Goal: Communication & Community: Connect with others

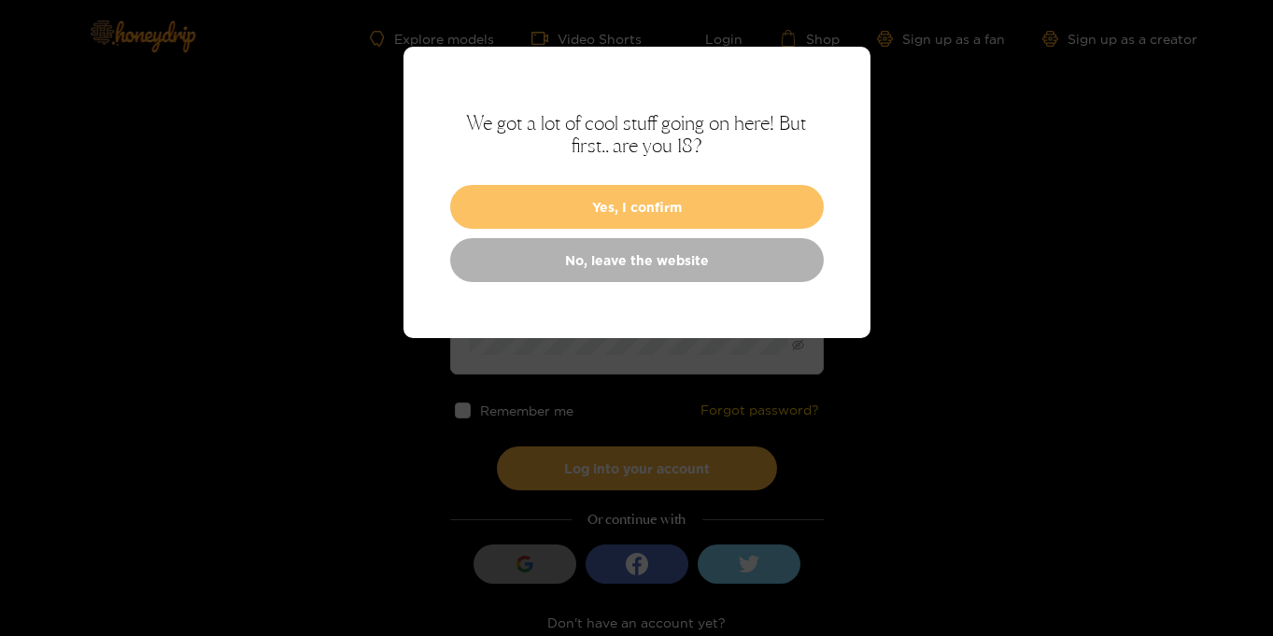
type input "**********"
click at [710, 215] on button "Yes, I confirm" at bounding box center [637, 207] width 374 height 44
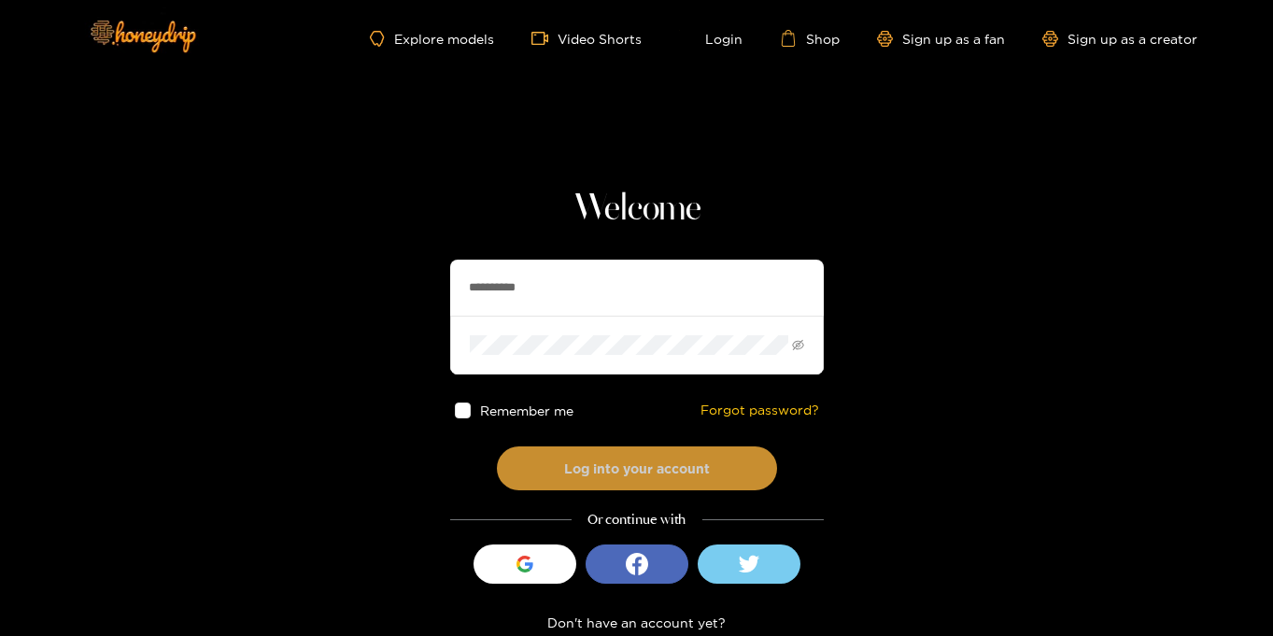
click at [659, 461] on button "Log into your account" at bounding box center [637, 468] width 280 height 44
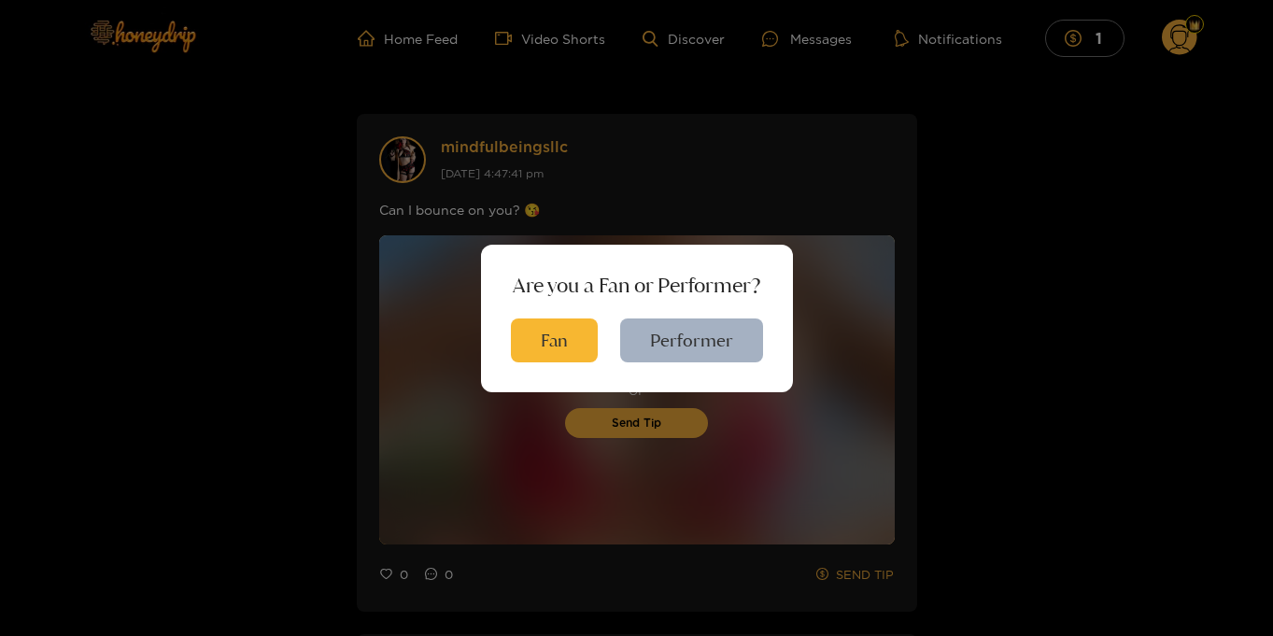
scroll to position [2, 0]
click at [583, 342] on button "Fan" at bounding box center [554, 340] width 87 height 44
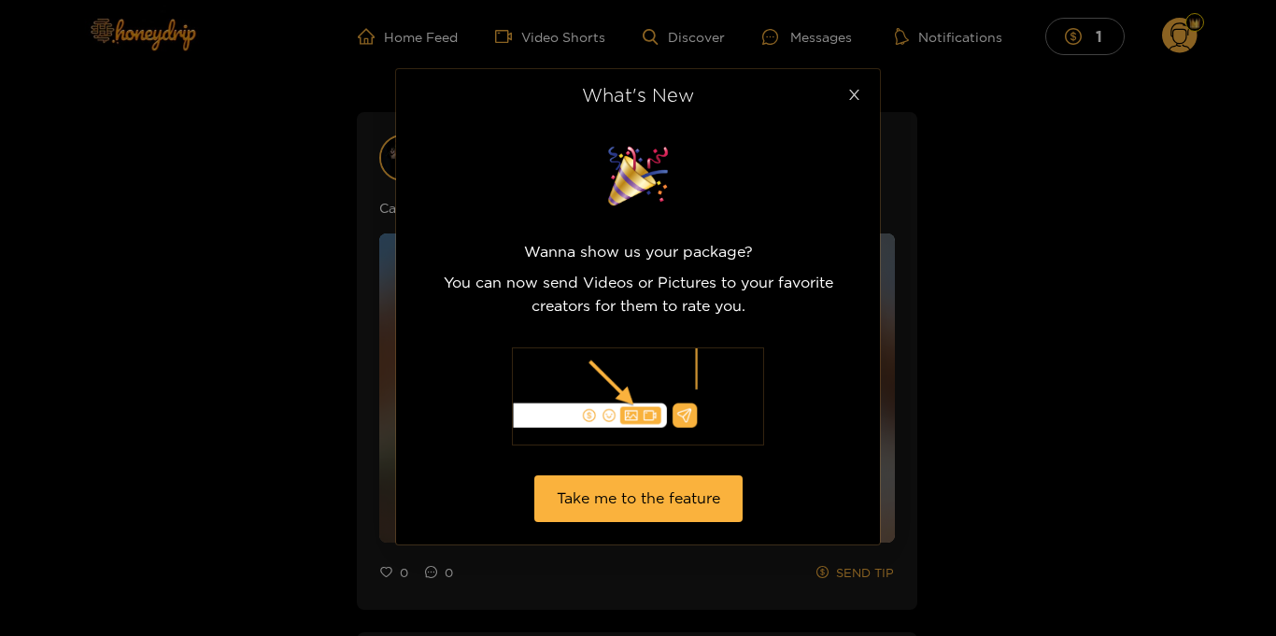
click at [859, 94] on icon "close" at bounding box center [854, 95] width 14 height 14
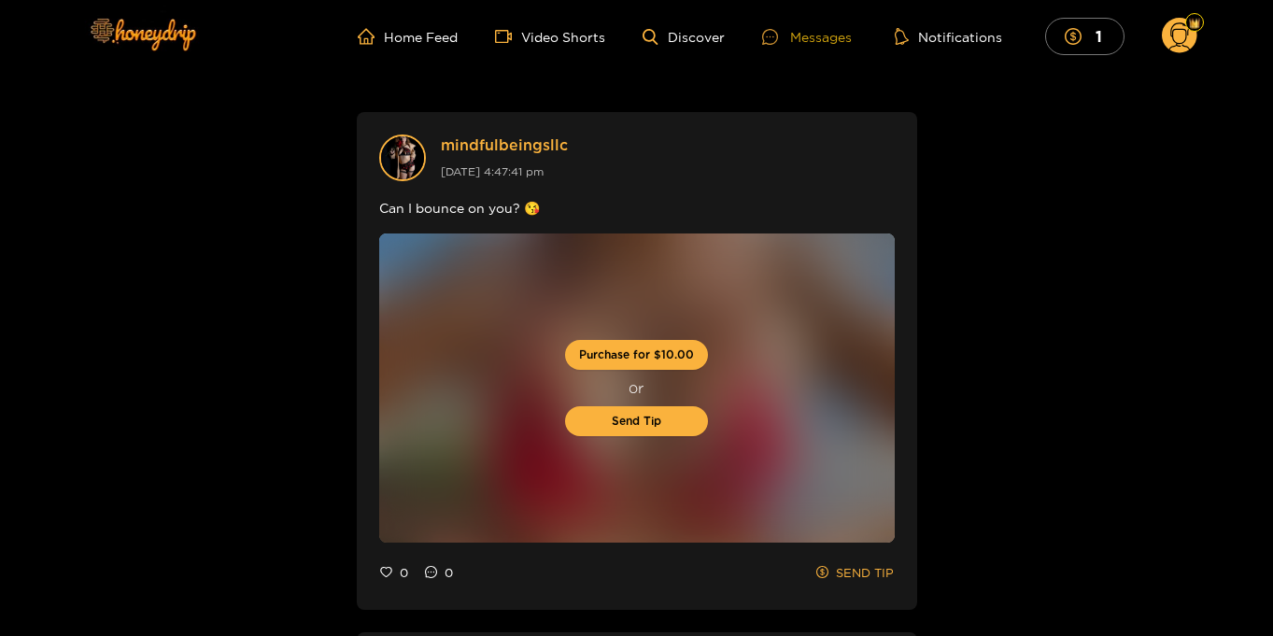
click at [835, 35] on div "Messages" at bounding box center [807, 36] width 90 height 21
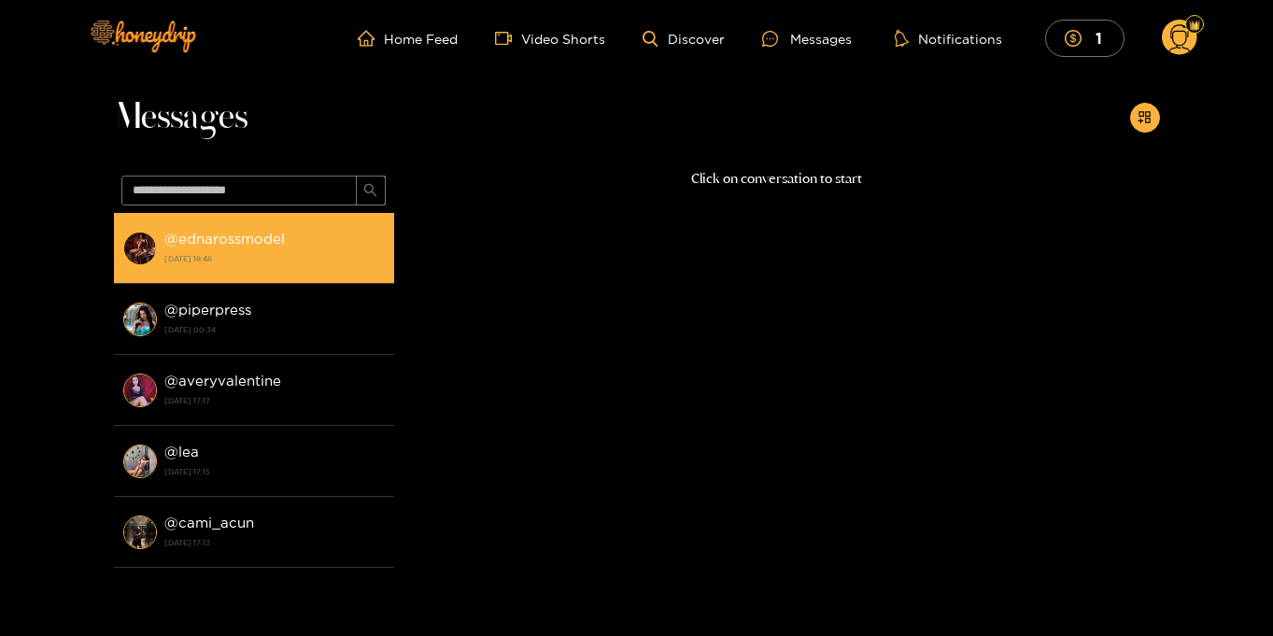
click at [286, 256] on strong "24 September 2025 18:48" at bounding box center [274, 258] width 220 height 17
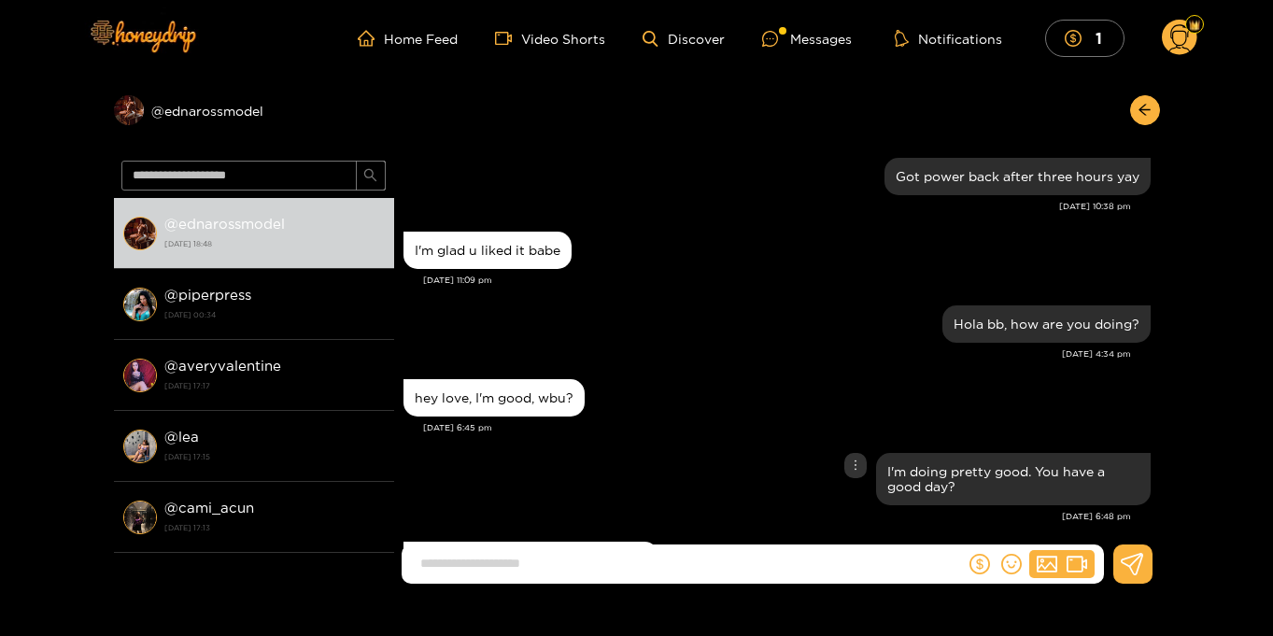
scroll to position [1735, 0]
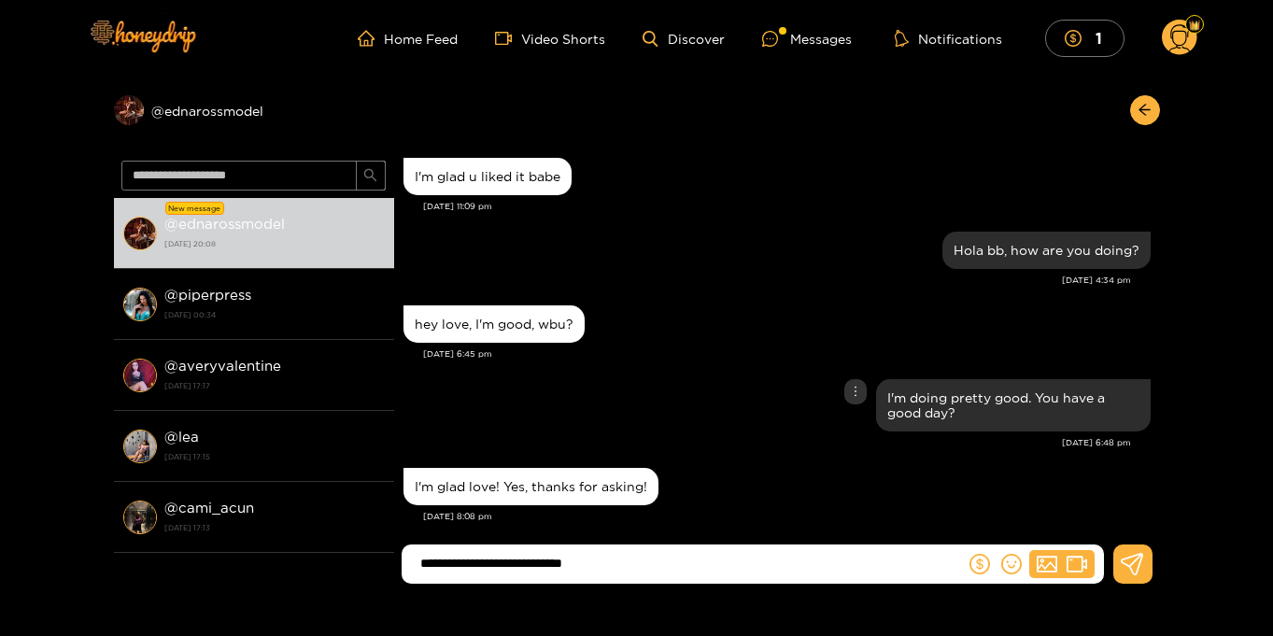
type input "**********"
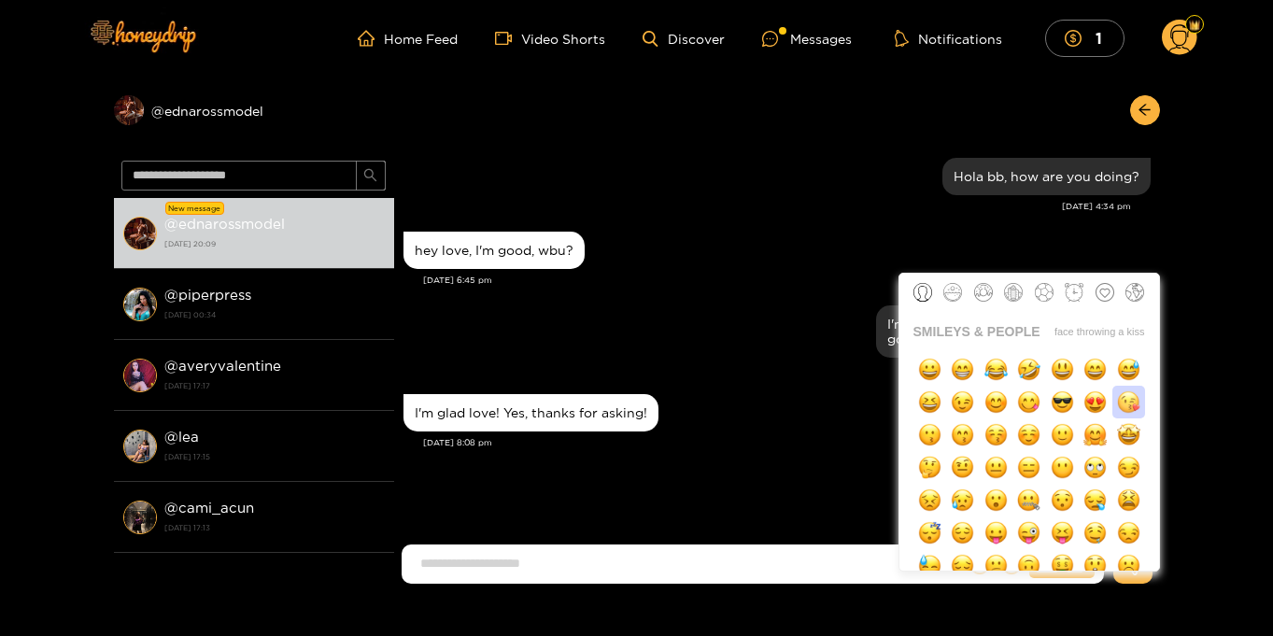
click at [1131, 403] on img "button" at bounding box center [1128, 401] width 23 height 23
type input "**"
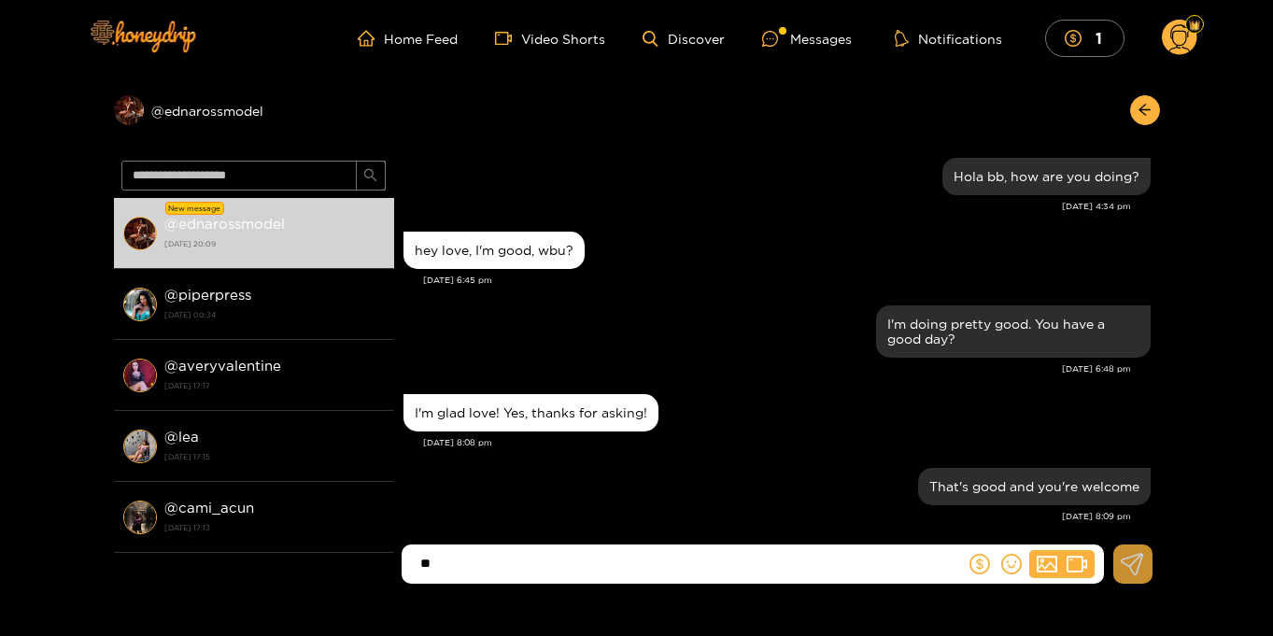
click at [1138, 570] on icon at bounding box center [1132, 564] width 23 height 22
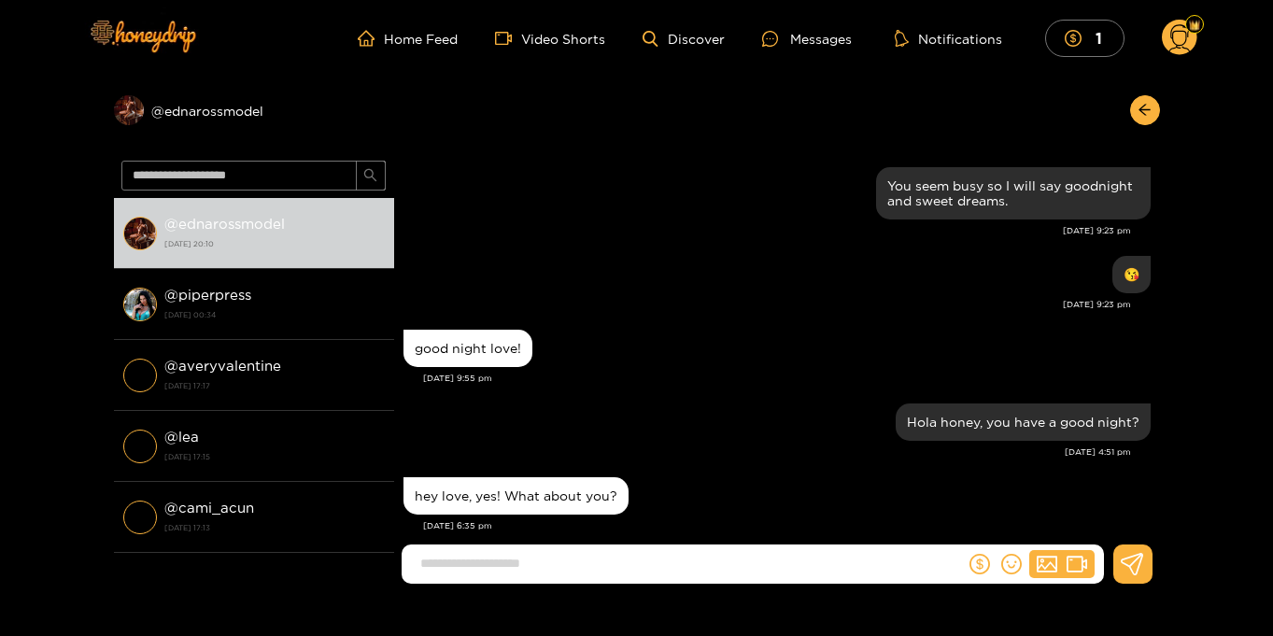
scroll to position [1661, 0]
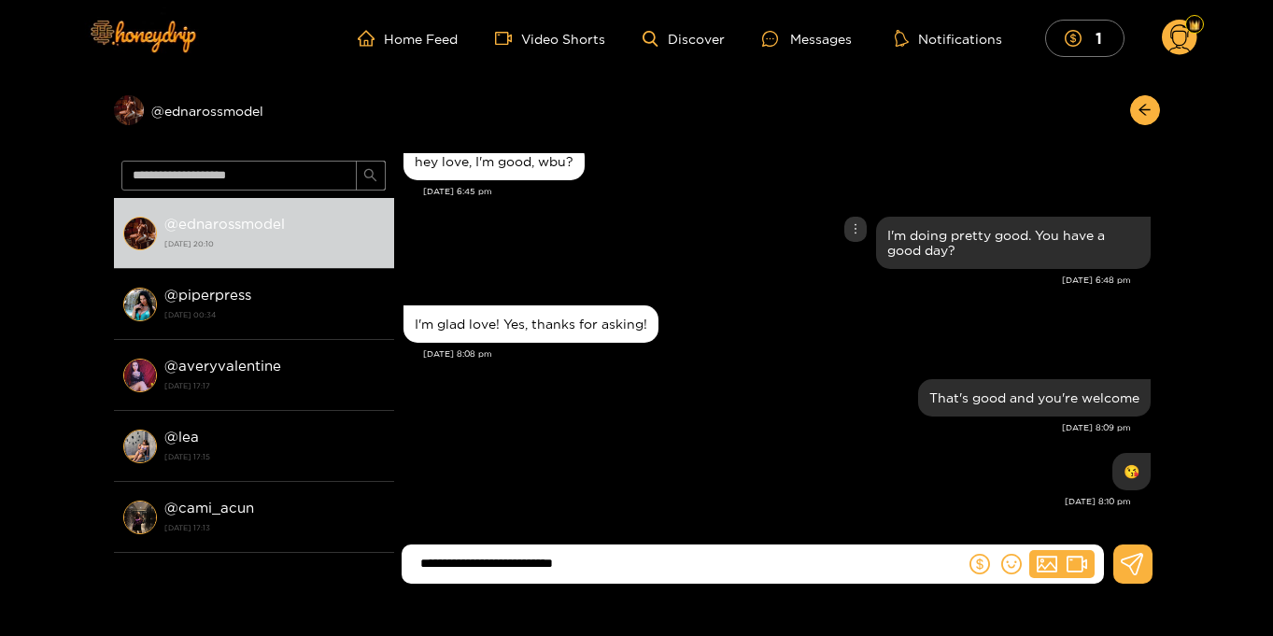
type input "**********"
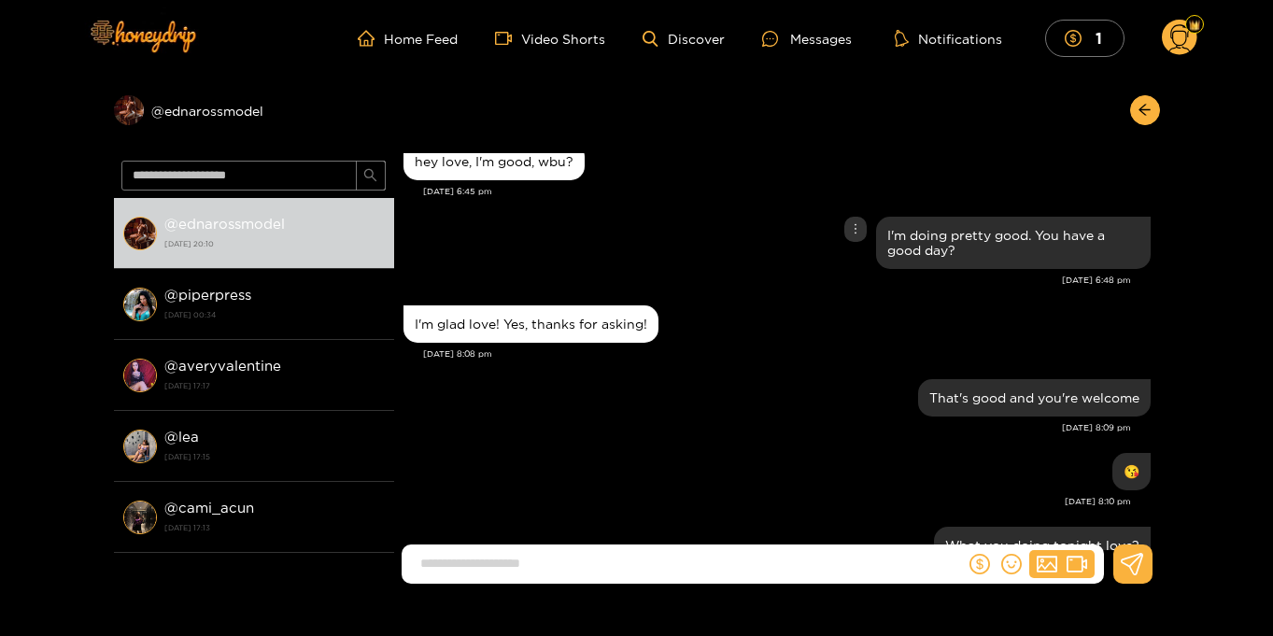
scroll to position [1735, 0]
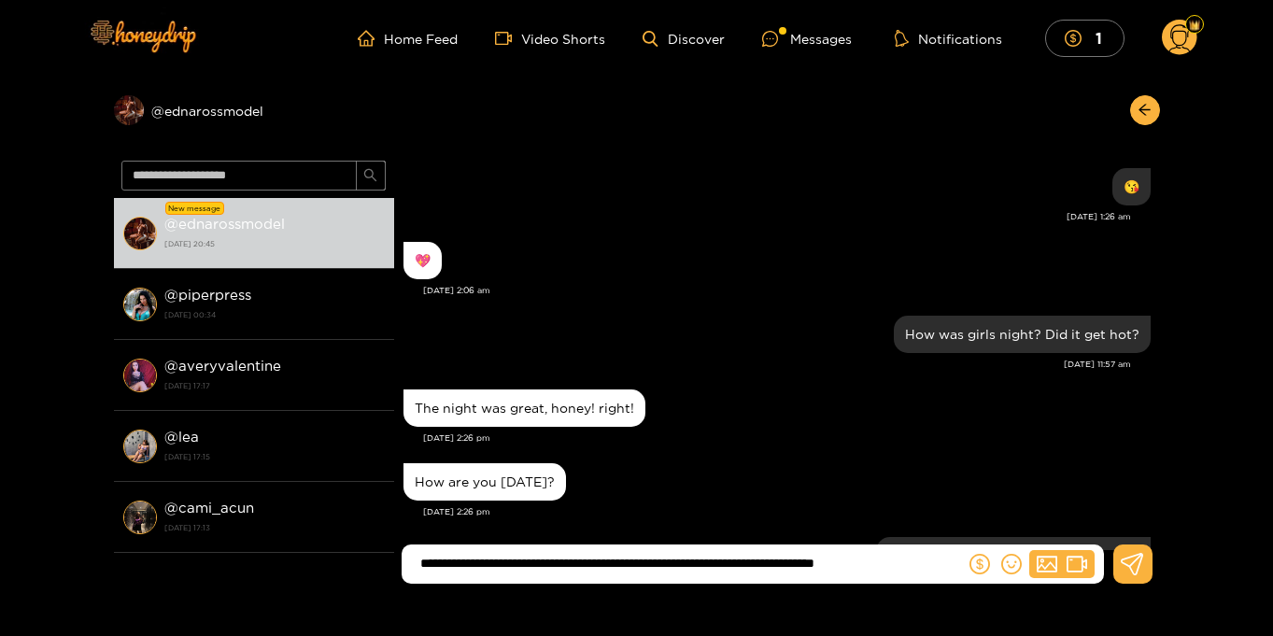
scroll to position [1777, 0]
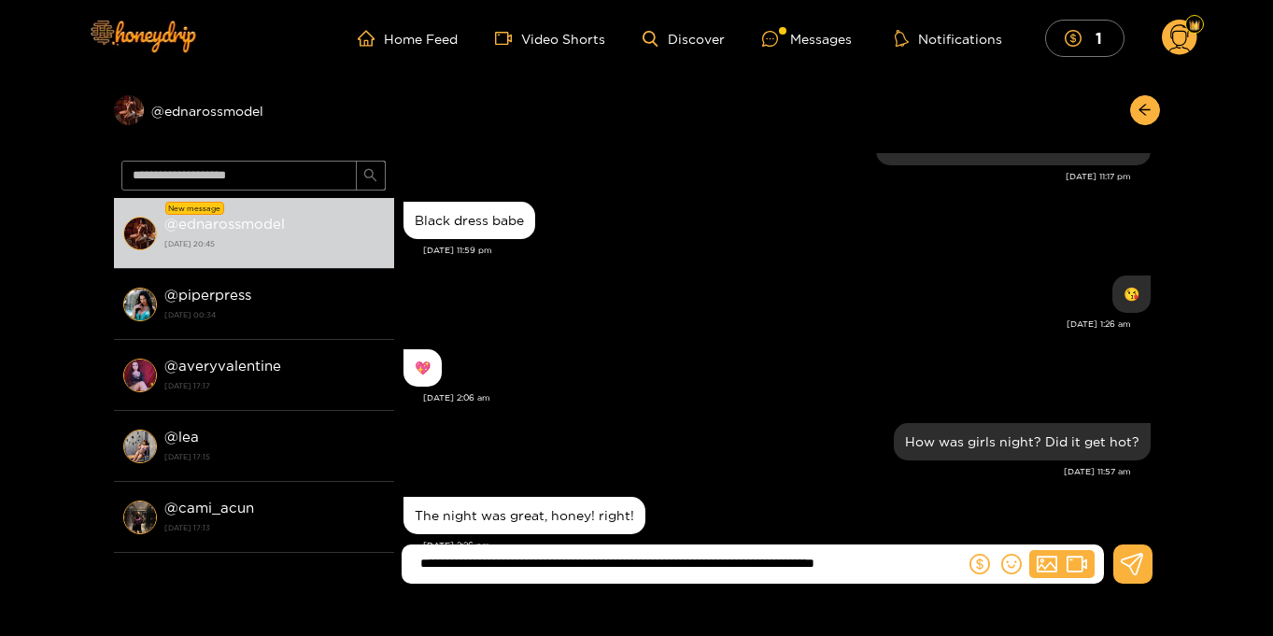
type input "**********"
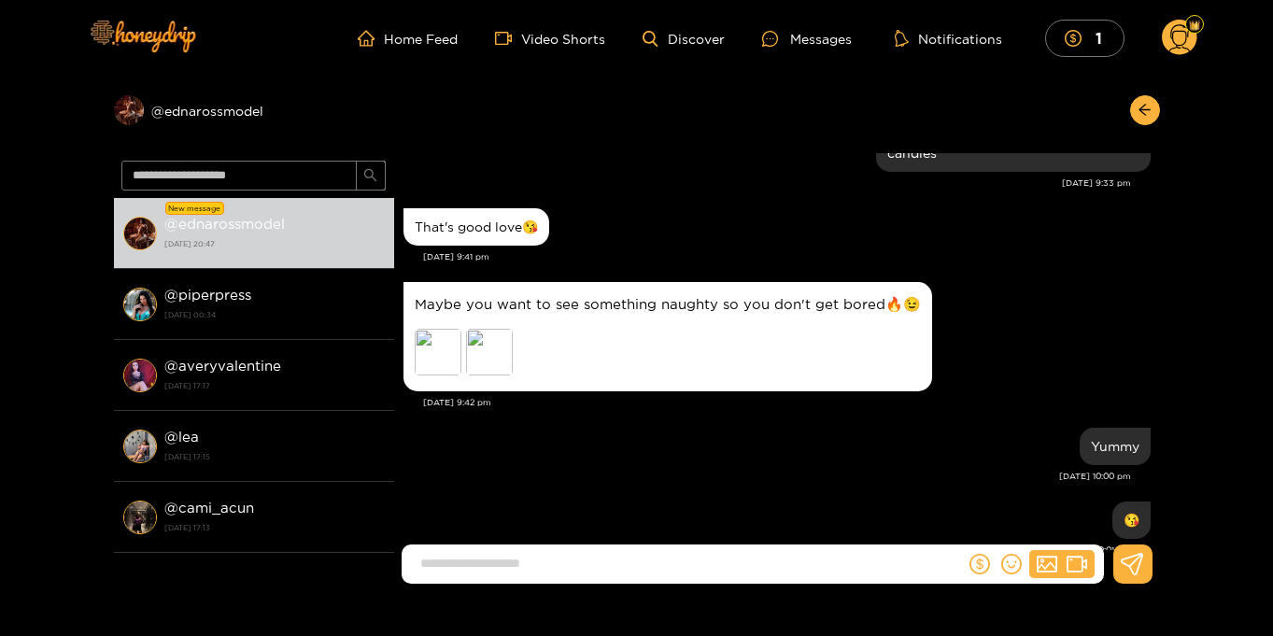
scroll to position [7261, 0]
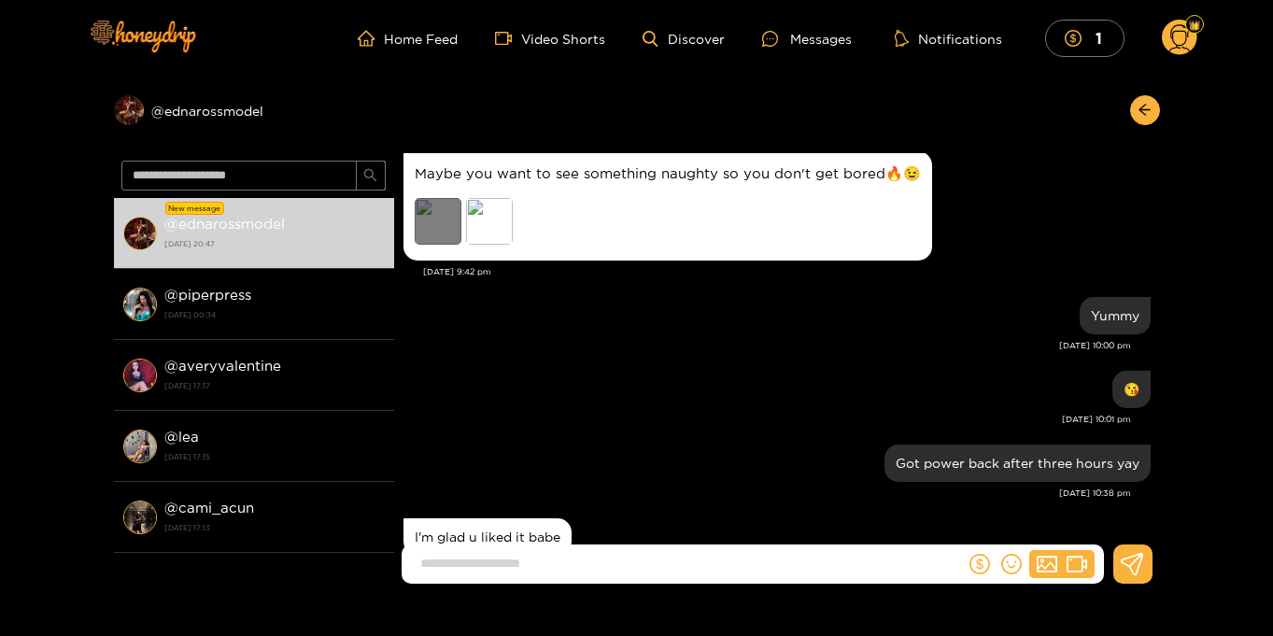
click at [455, 211] on div "Preview" at bounding box center [438, 221] width 47 height 47
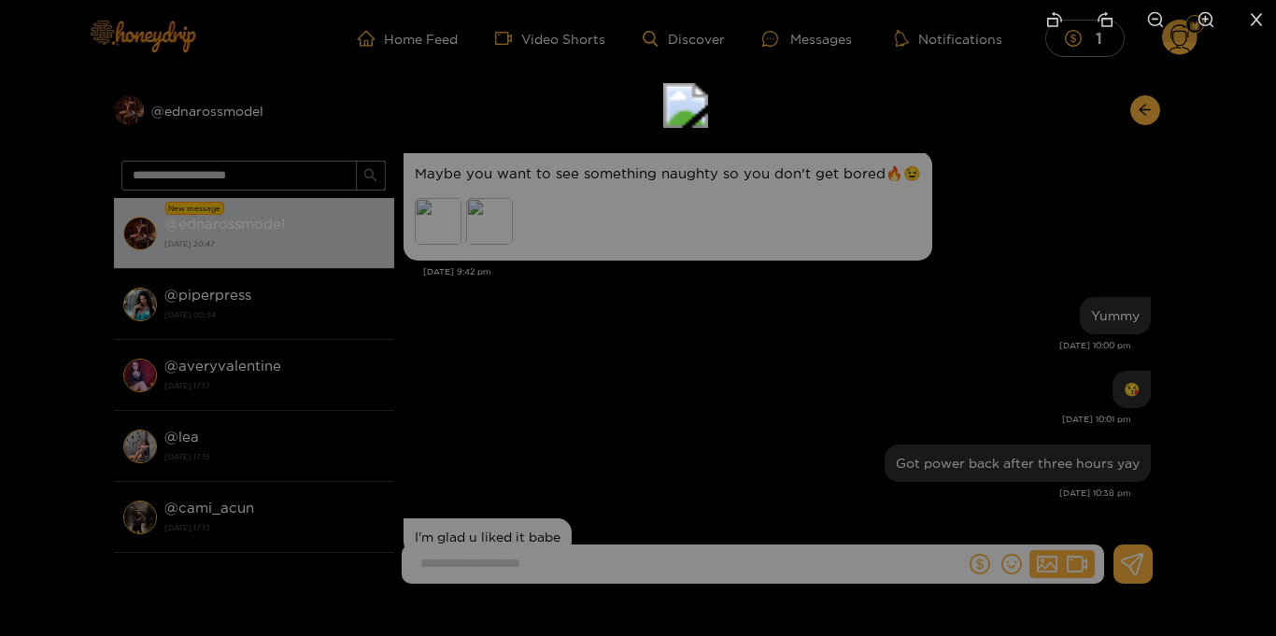
drag, startPoint x: 667, startPoint y: 490, endPoint x: 727, endPoint y: 216, distance: 281.2
click at [708, 128] on img at bounding box center [685, 105] width 45 height 45
drag, startPoint x: 735, startPoint y: 376, endPoint x: 810, endPoint y: 166, distance: 223.0
click at [1257, 17] on icon "close" at bounding box center [1256, 19] width 12 height 12
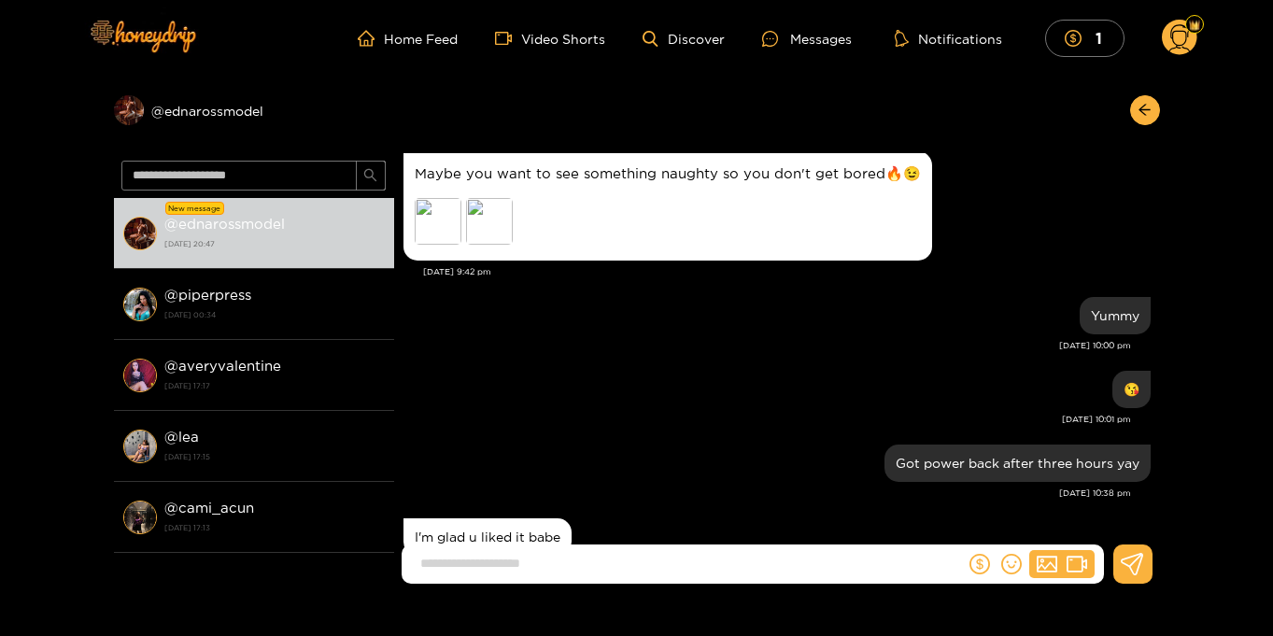
scroll to position [8050, 0]
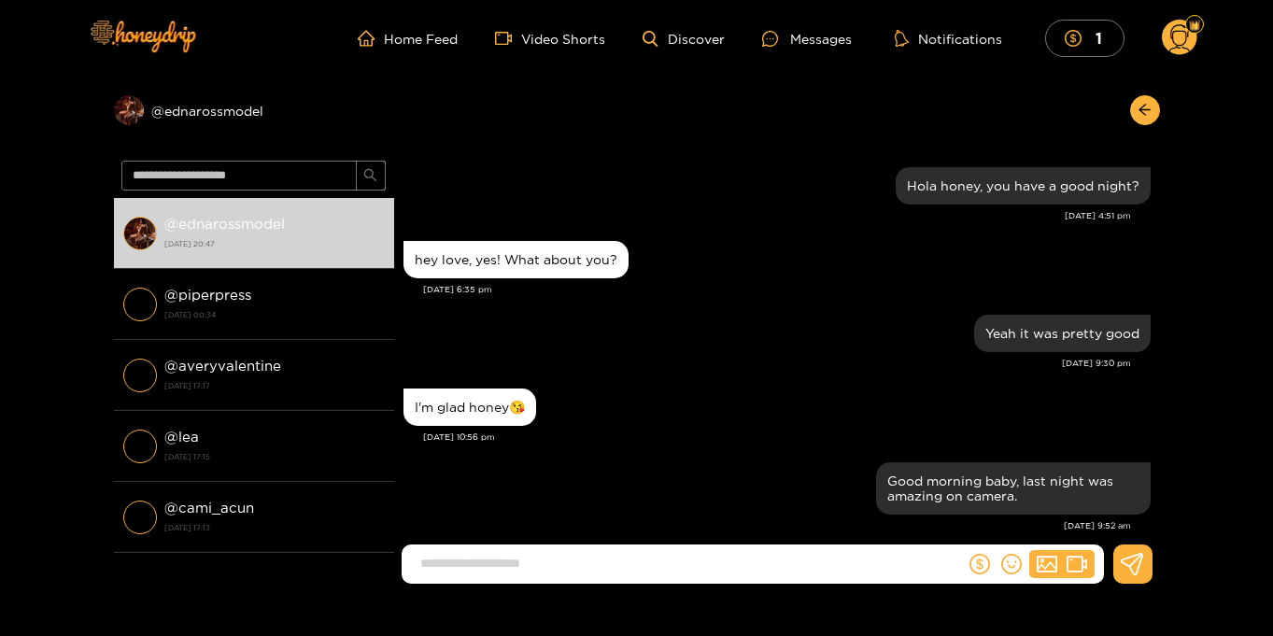
scroll to position [1706, 0]
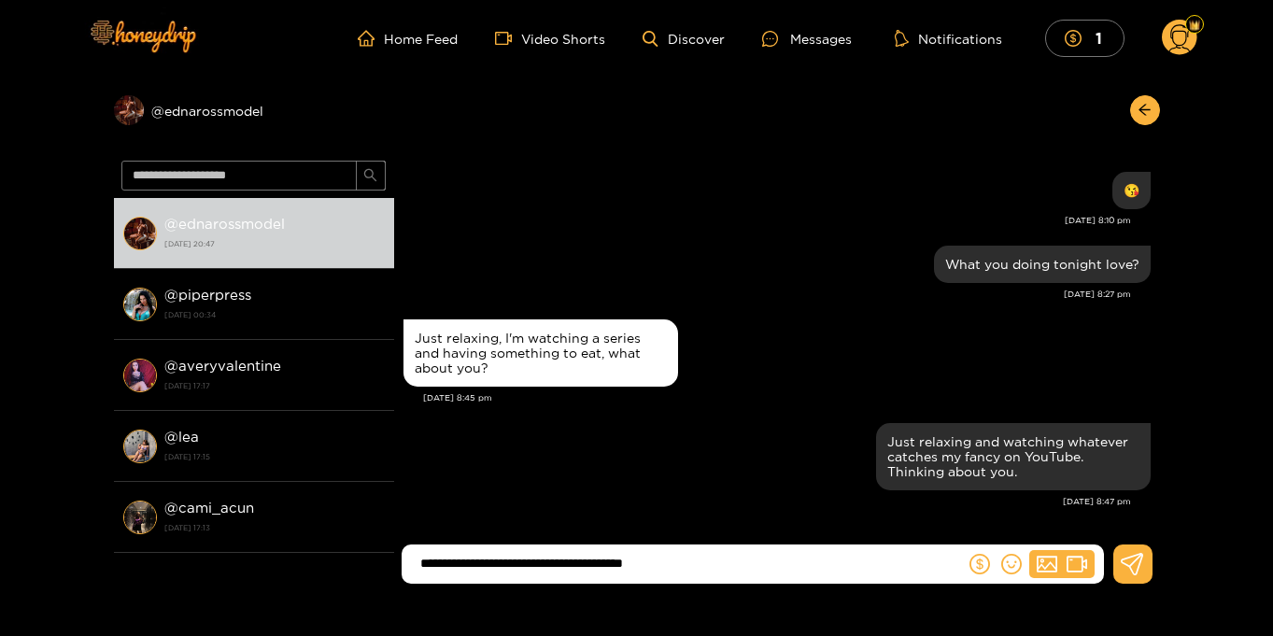
type input "**********"
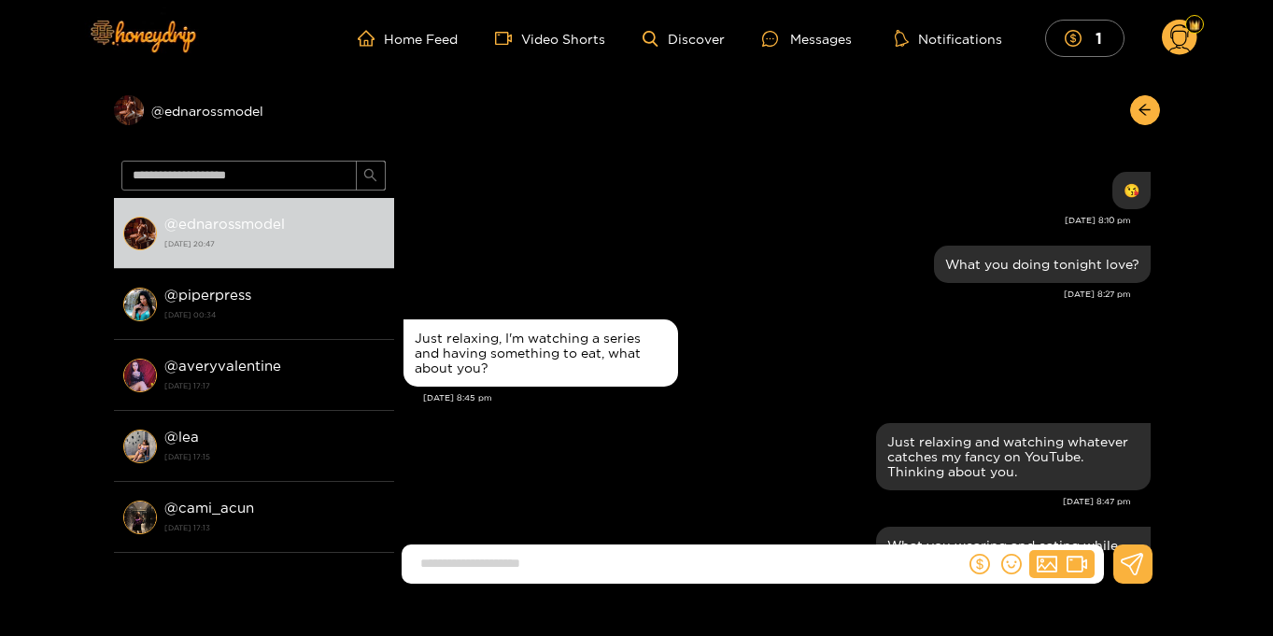
scroll to position [1795, 0]
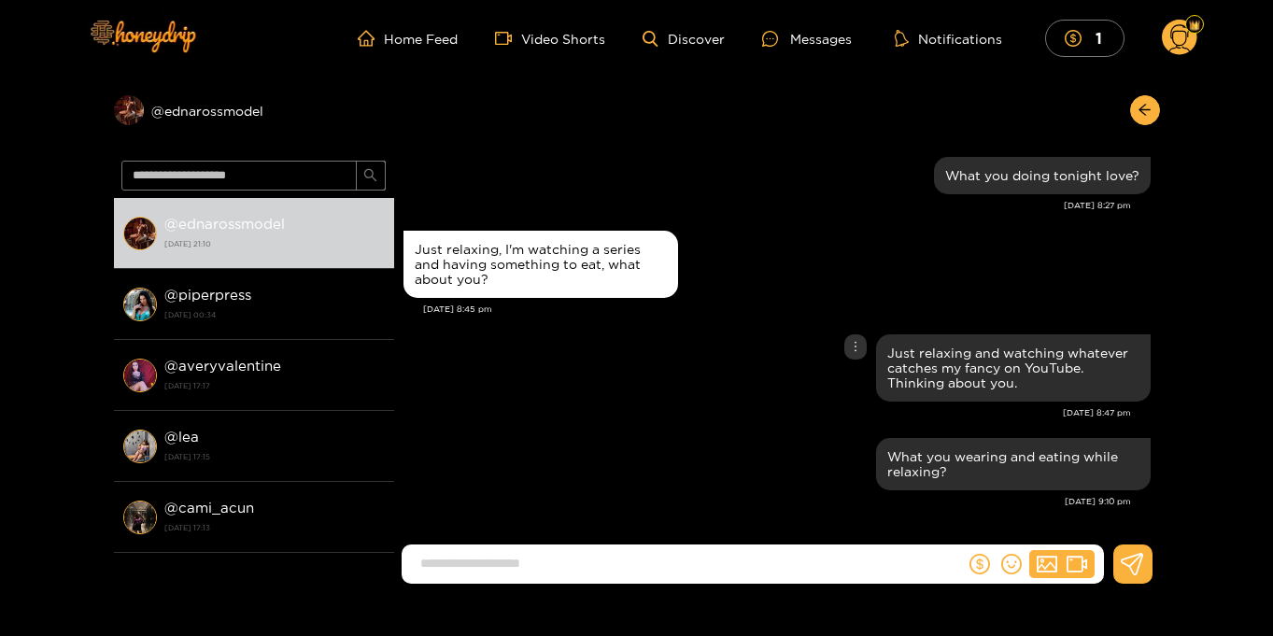
scroll to position [2, 0]
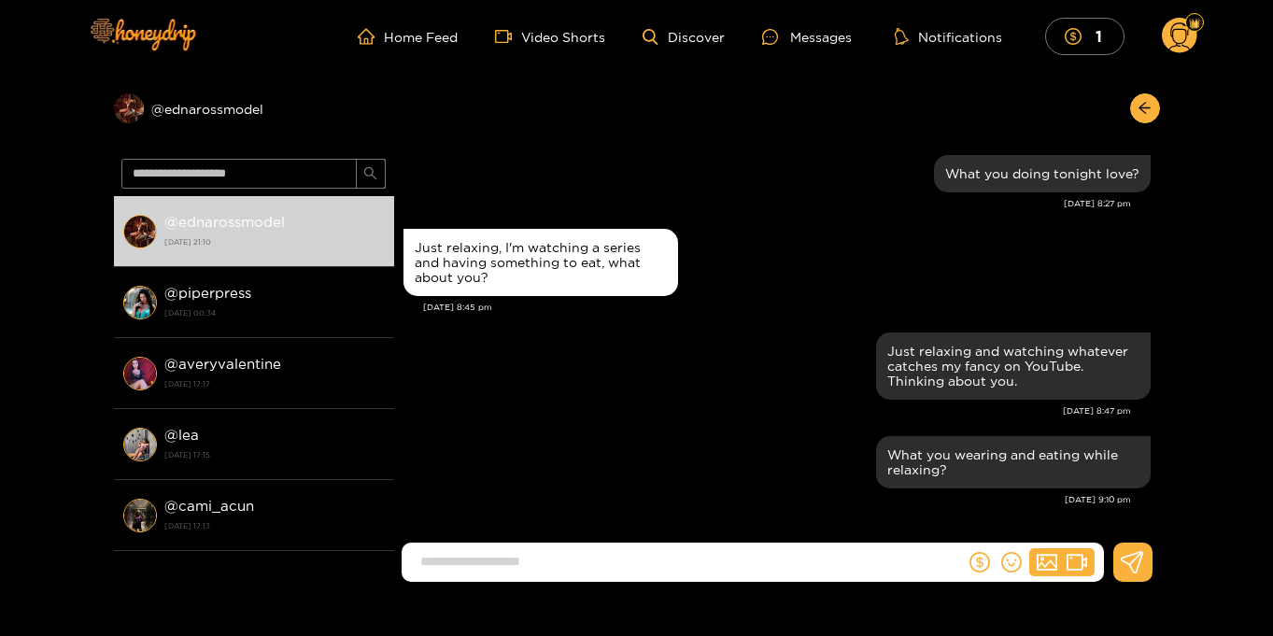
click at [1187, 40] on circle at bounding box center [1179, 35] width 35 height 35
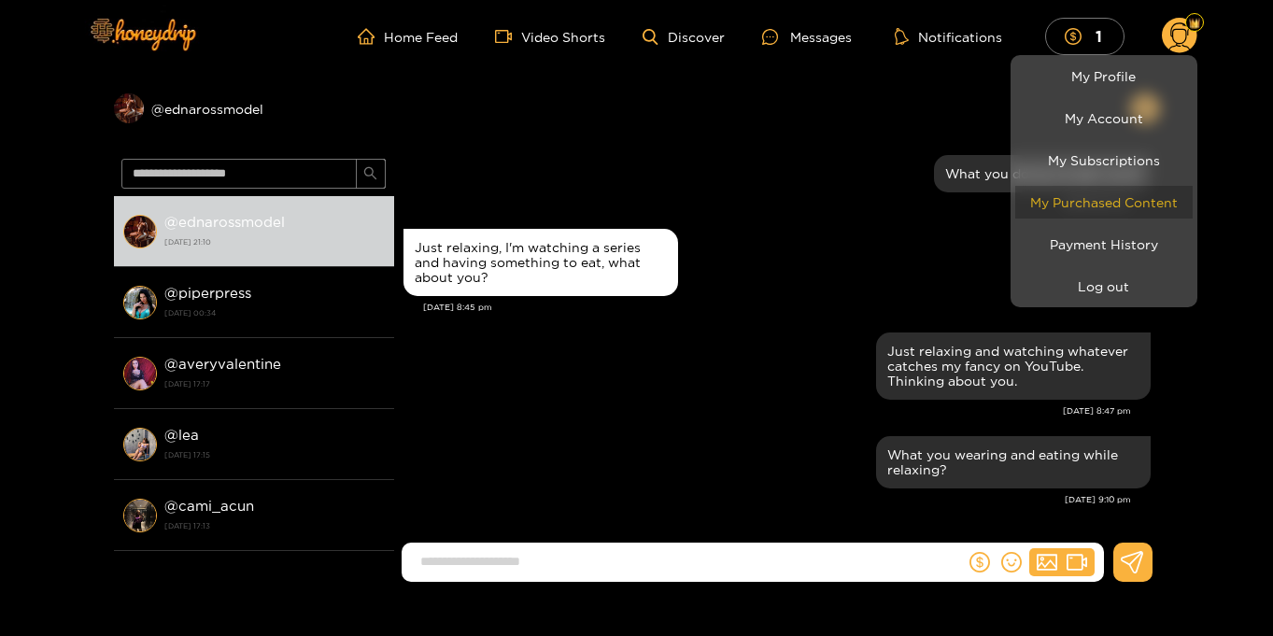
scroll to position [0, 0]
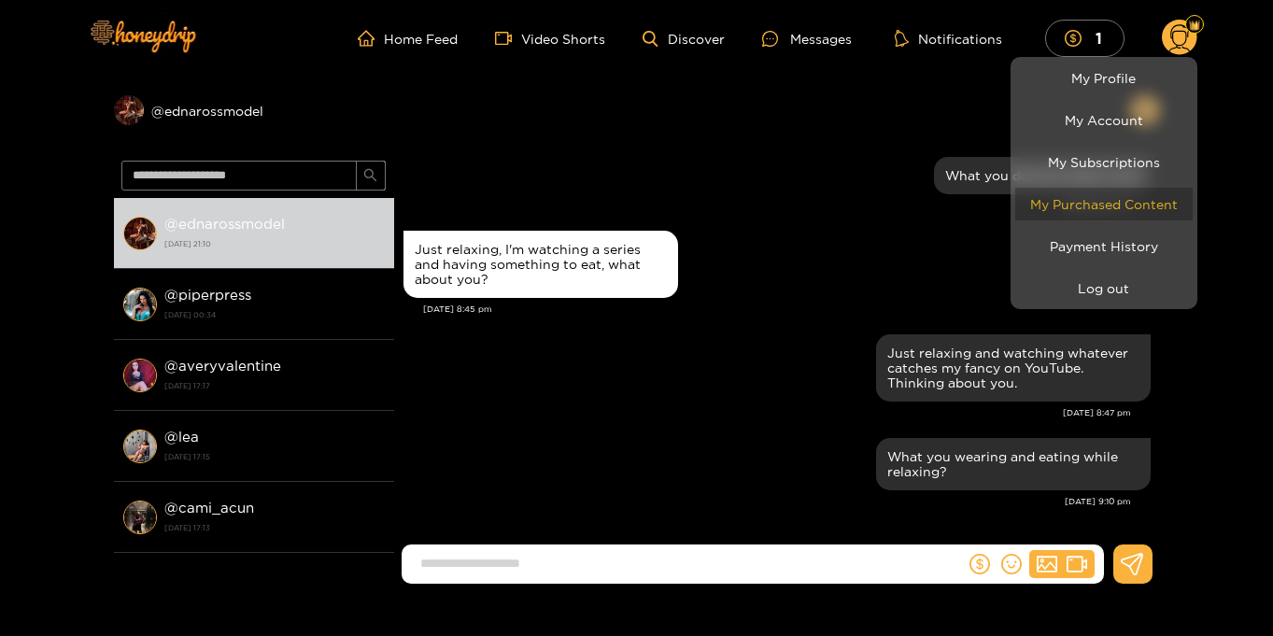
click at [1089, 199] on link "My Purchased Content" at bounding box center [1103, 204] width 177 height 33
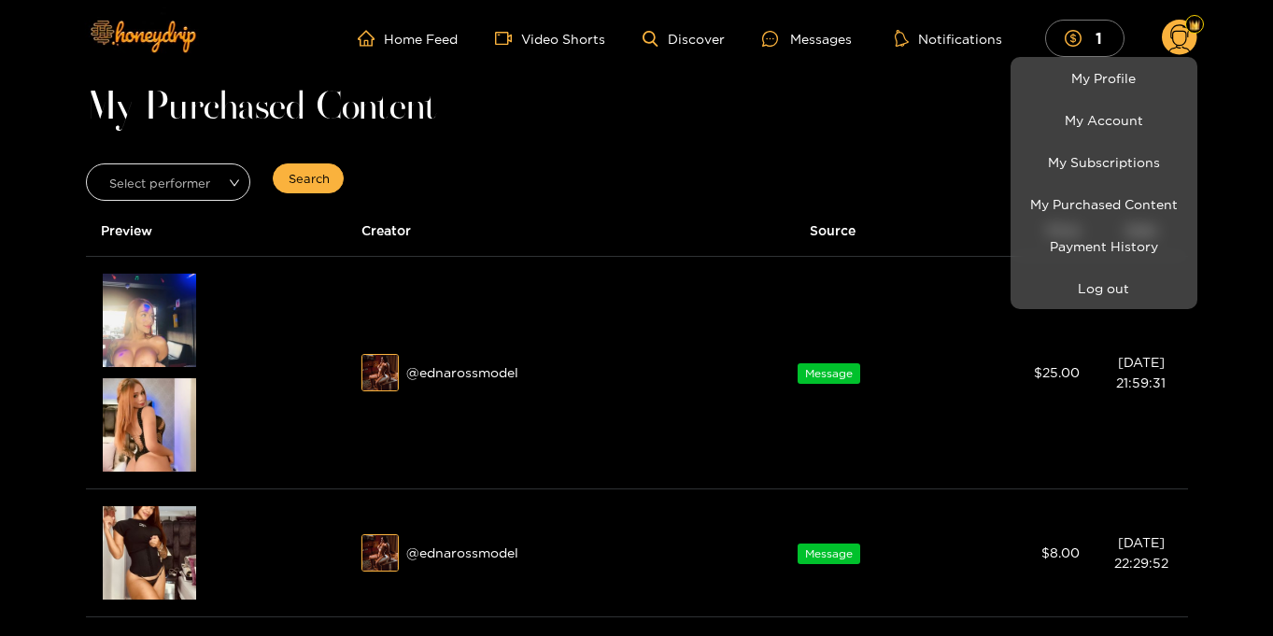
click at [849, 123] on div at bounding box center [636, 318] width 1273 height 636
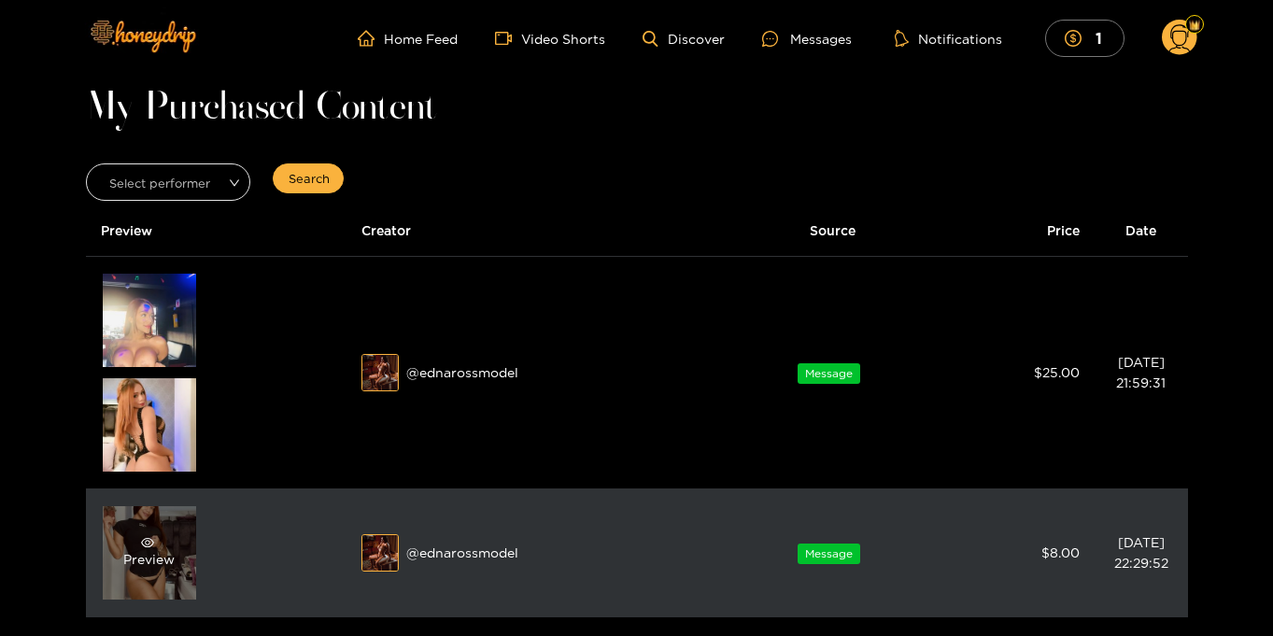
click at [125, 568] on div "Preview" at bounding box center [148, 553] width 51 height 34
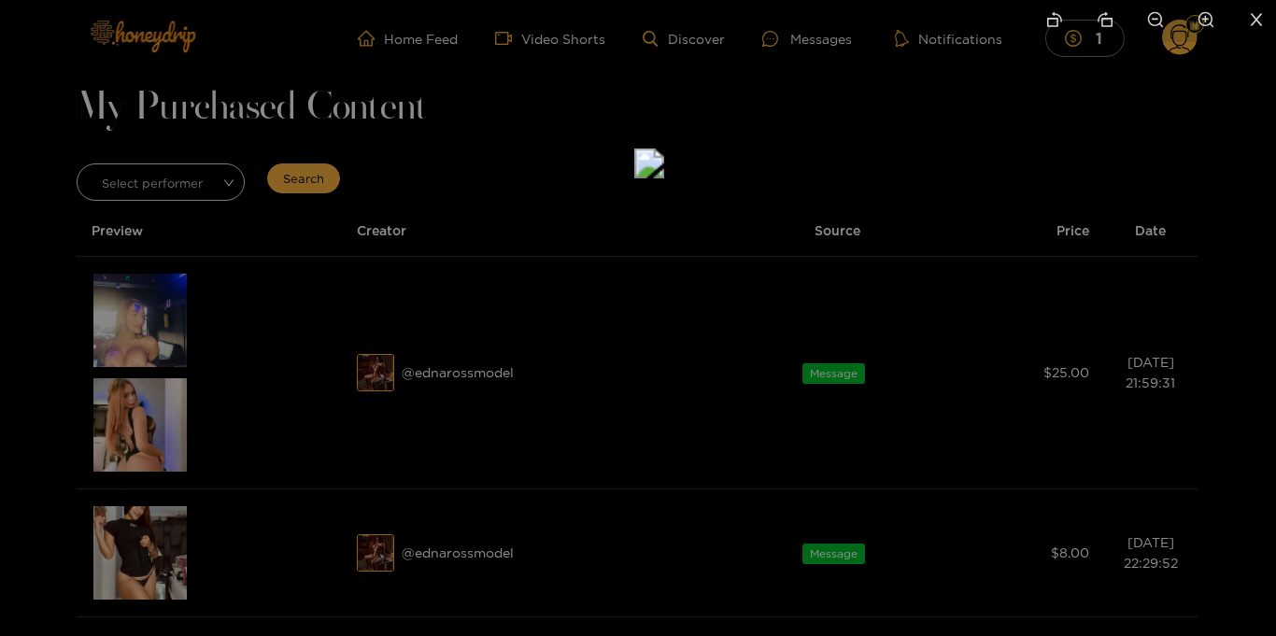
drag, startPoint x: 748, startPoint y: 403, endPoint x: 759, endPoint y: 252, distance: 151.7
click at [664, 178] on img at bounding box center [649, 163] width 30 height 30
drag, startPoint x: 736, startPoint y: 340, endPoint x: 765, endPoint y: 393, distance: 60.6
click at [695, 237] on img at bounding box center [680, 222] width 30 height 30
drag, startPoint x: 763, startPoint y: 337, endPoint x: 791, endPoint y: 451, distance: 117.3
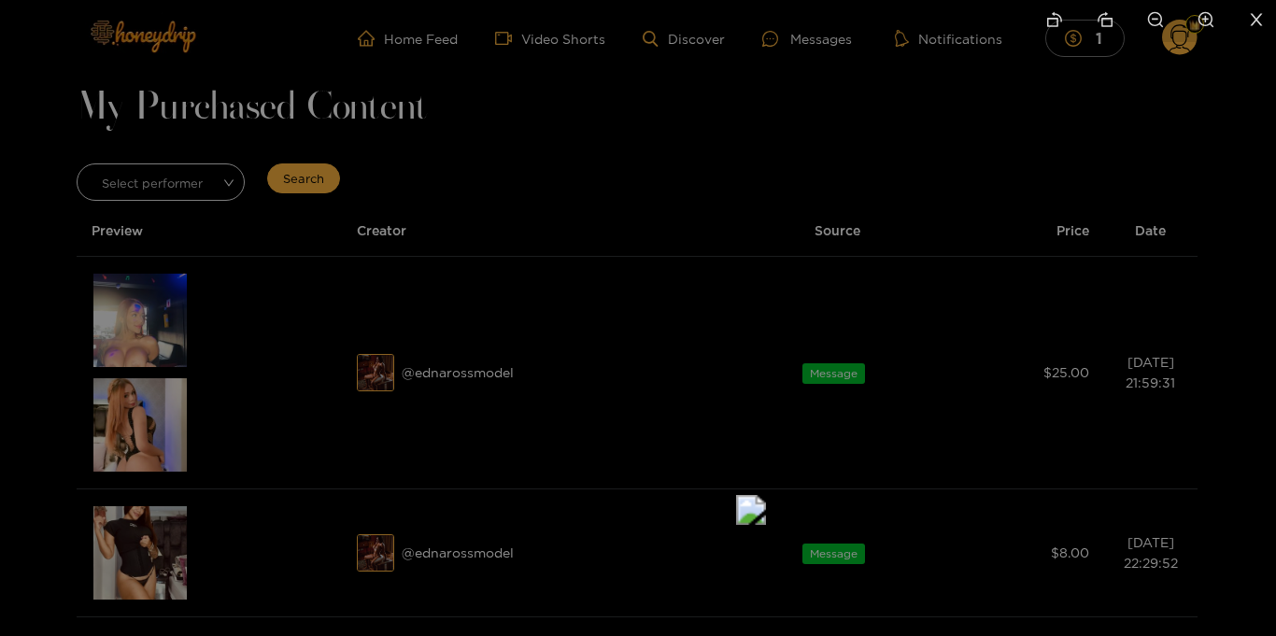
click at [766, 495] on img at bounding box center [751, 510] width 30 height 30
click at [1259, 11] on icon "close" at bounding box center [1256, 19] width 17 height 17
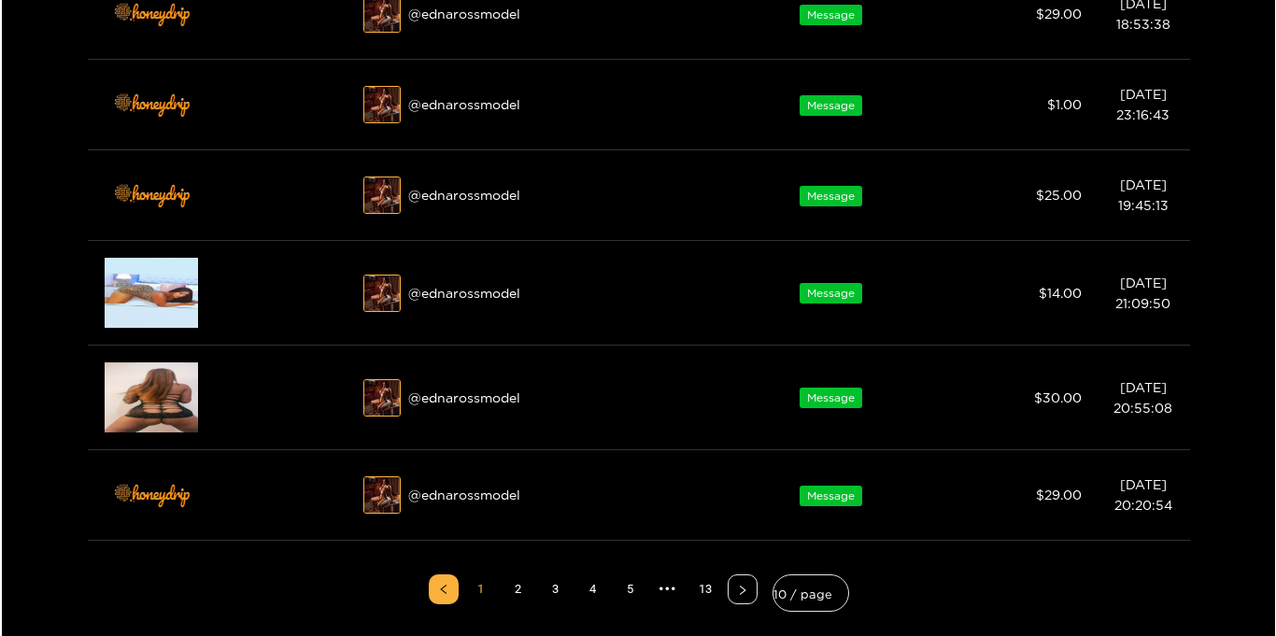
scroll to position [916, 0]
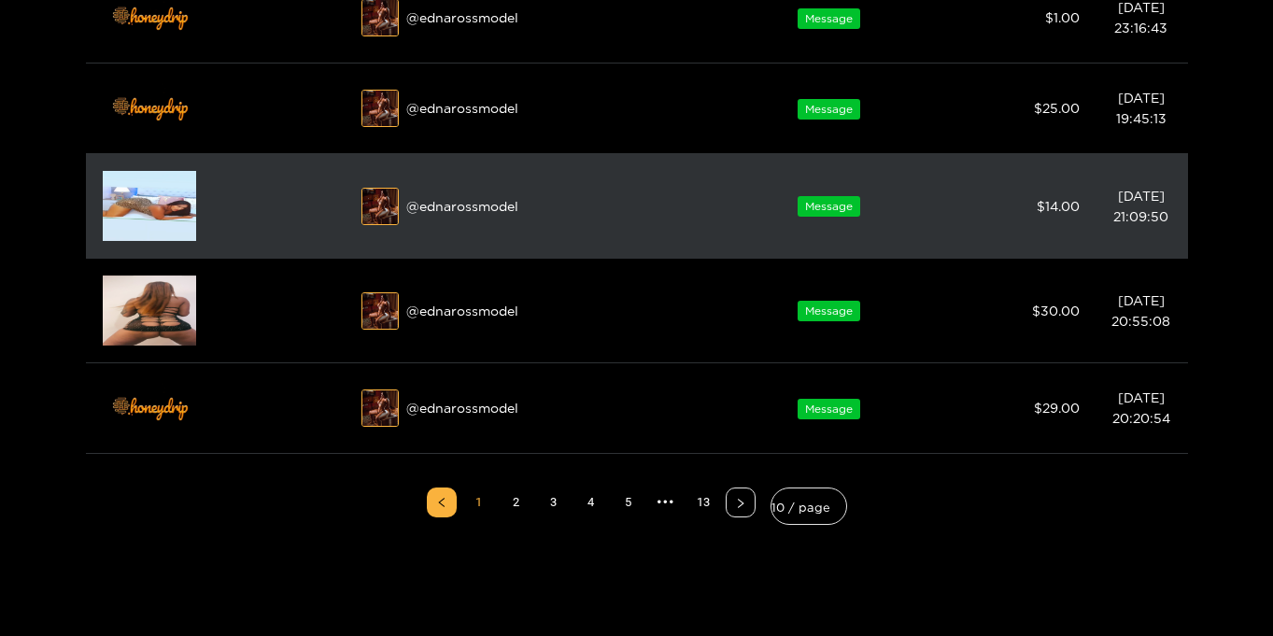
click at [135, 214] on img at bounding box center [149, 206] width 93 height 70
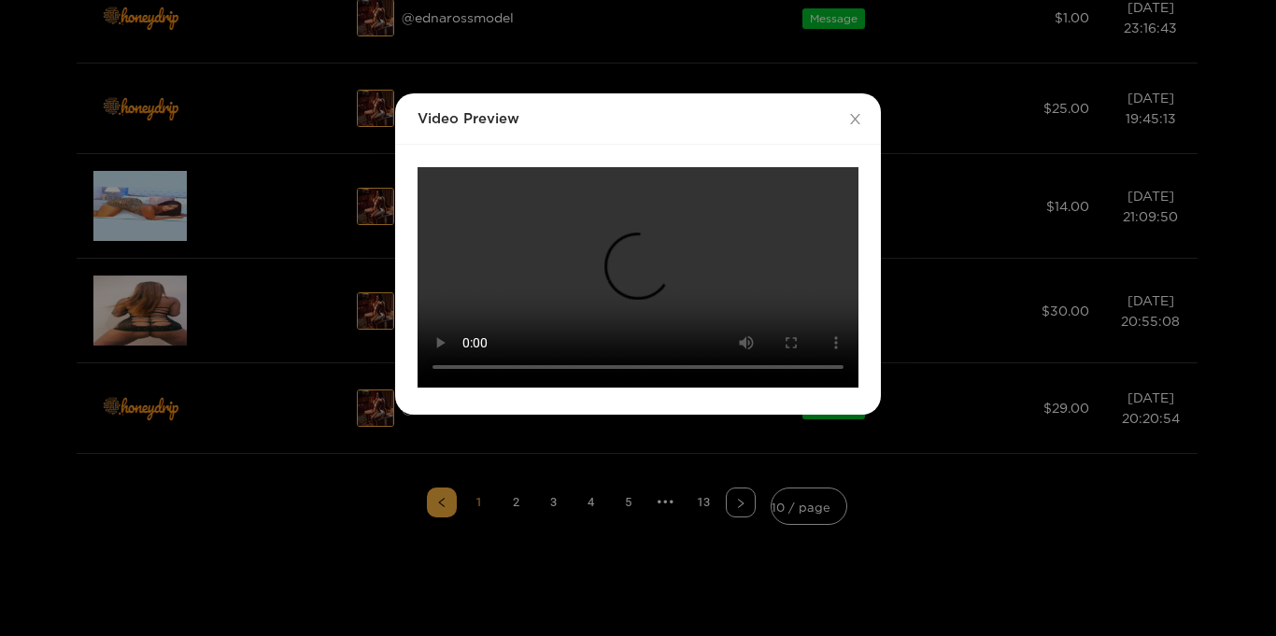
scroll to position [199, 0]
click at [784, 250] on video "Your browser does not support the video tag." at bounding box center [637, 277] width 441 height 220
click at [792, 388] on video "Your browser does not support the video tag." at bounding box center [637, 277] width 441 height 220
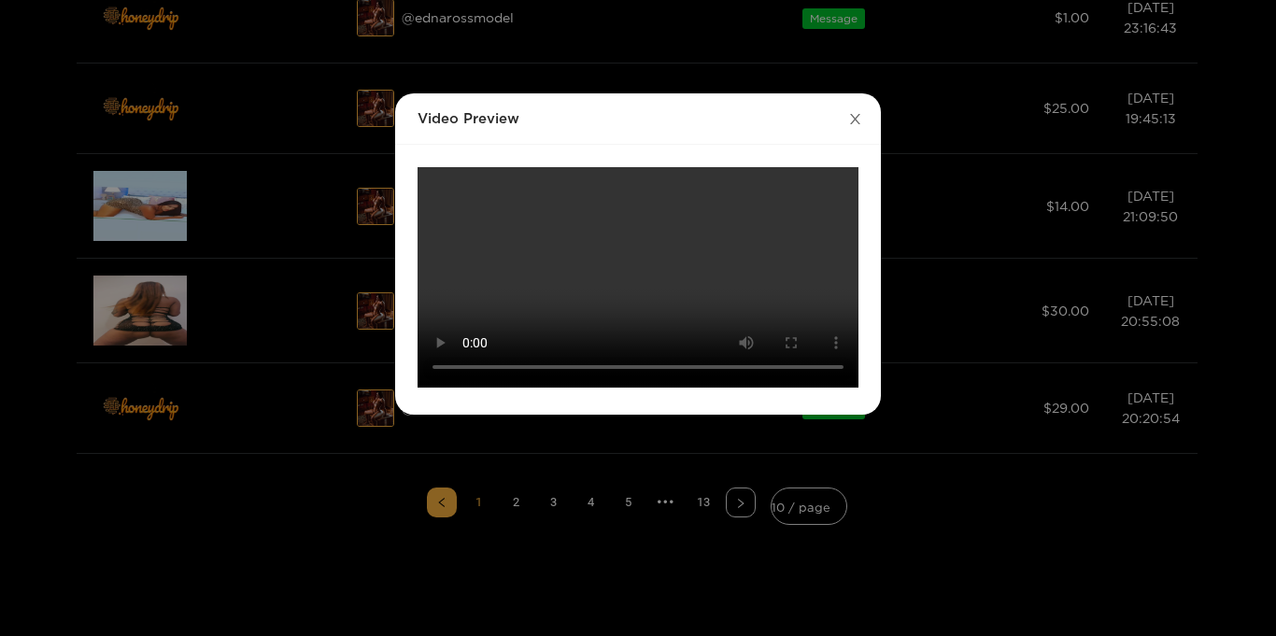
click at [855, 112] on icon "close" at bounding box center [855, 119] width 14 height 14
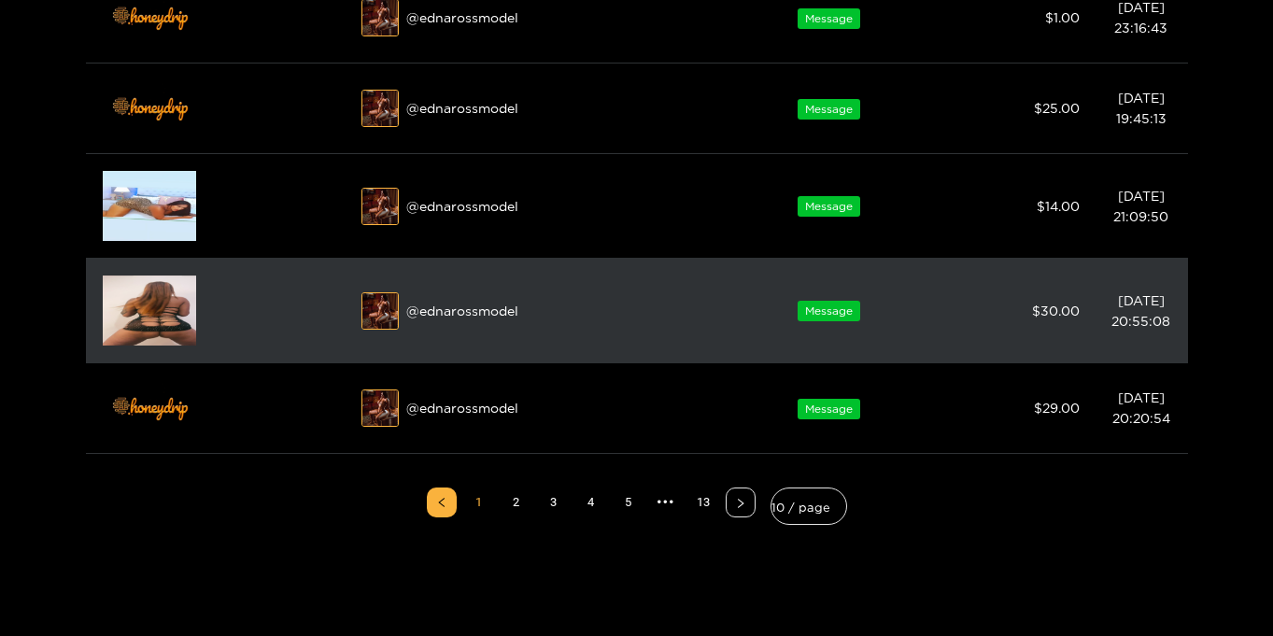
click at [134, 306] on img at bounding box center [149, 310] width 93 height 70
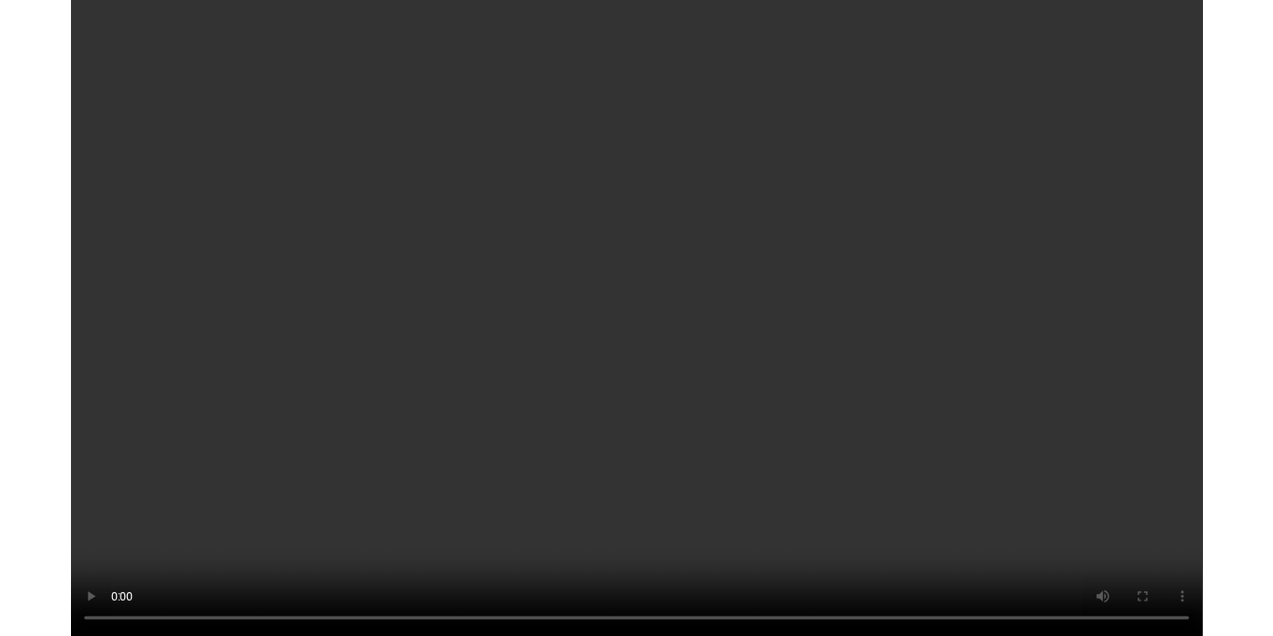
scroll to position [0, 0]
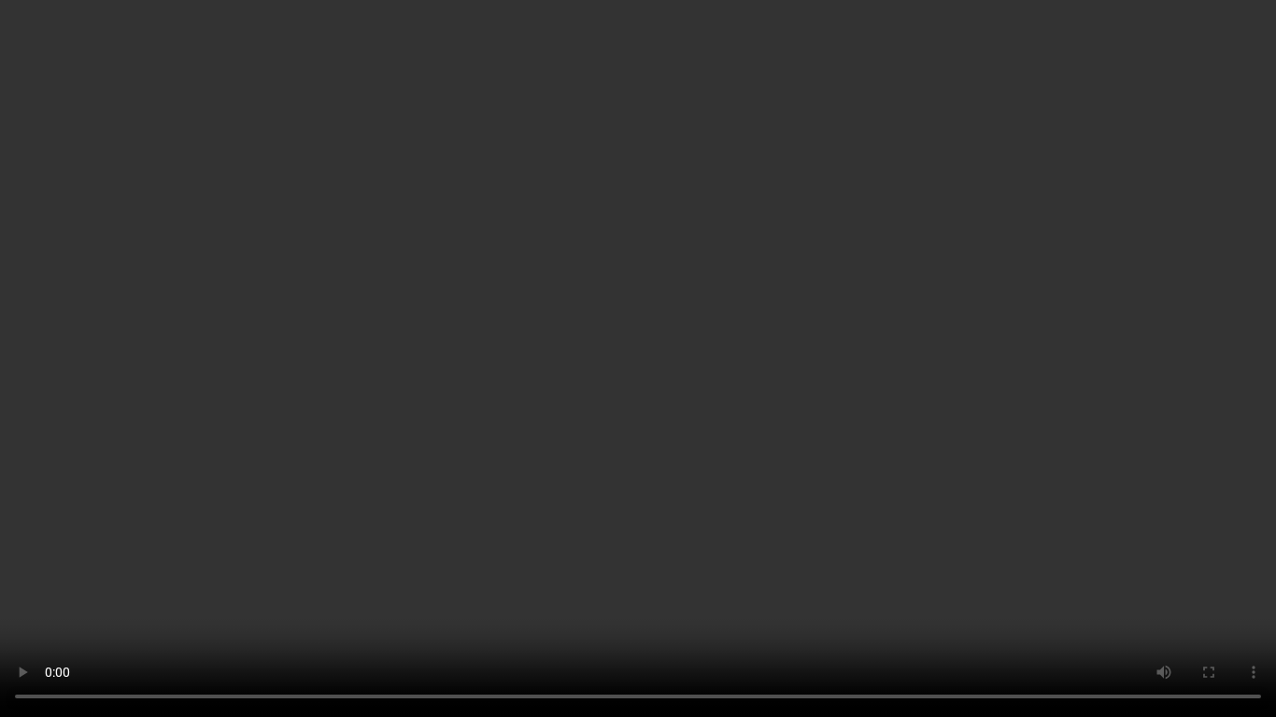
click at [1266, 356] on video "Your browser does not support the video tag." at bounding box center [638, 358] width 1276 height 717
click at [1230, 367] on video "Your browser does not support the video tag." at bounding box center [638, 358] width 1276 height 717
click at [1196, 364] on video "Your browser does not support the video tag." at bounding box center [638, 358] width 1276 height 717
click at [884, 474] on video "Your browser does not support the video tag." at bounding box center [638, 358] width 1276 height 717
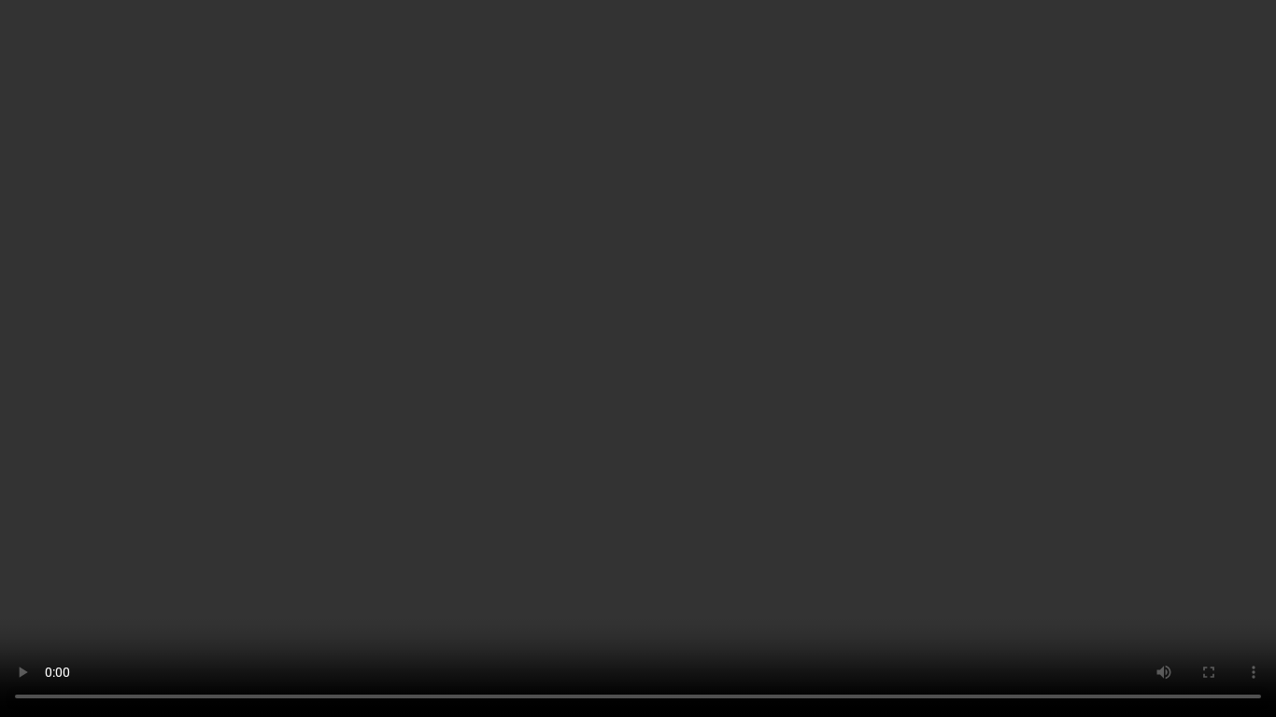
click at [1032, 431] on video "Your browser does not support the video tag." at bounding box center [638, 358] width 1276 height 717
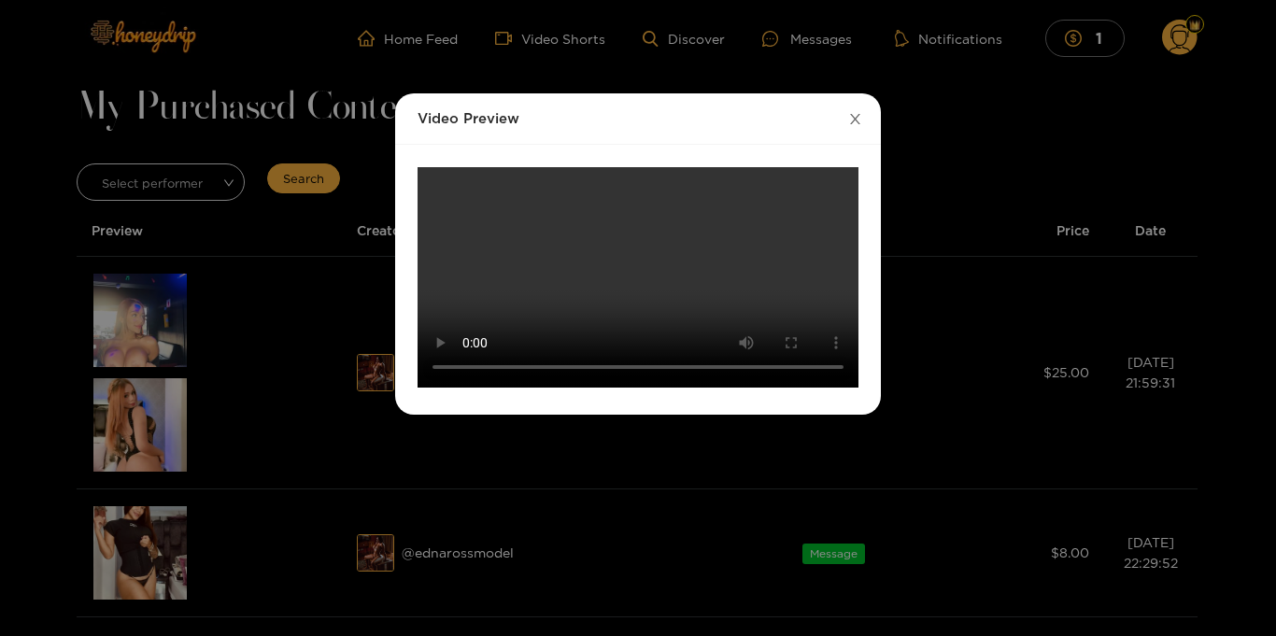
click at [853, 118] on icon "close" at bounding box center [855, 119] width 14 height 14
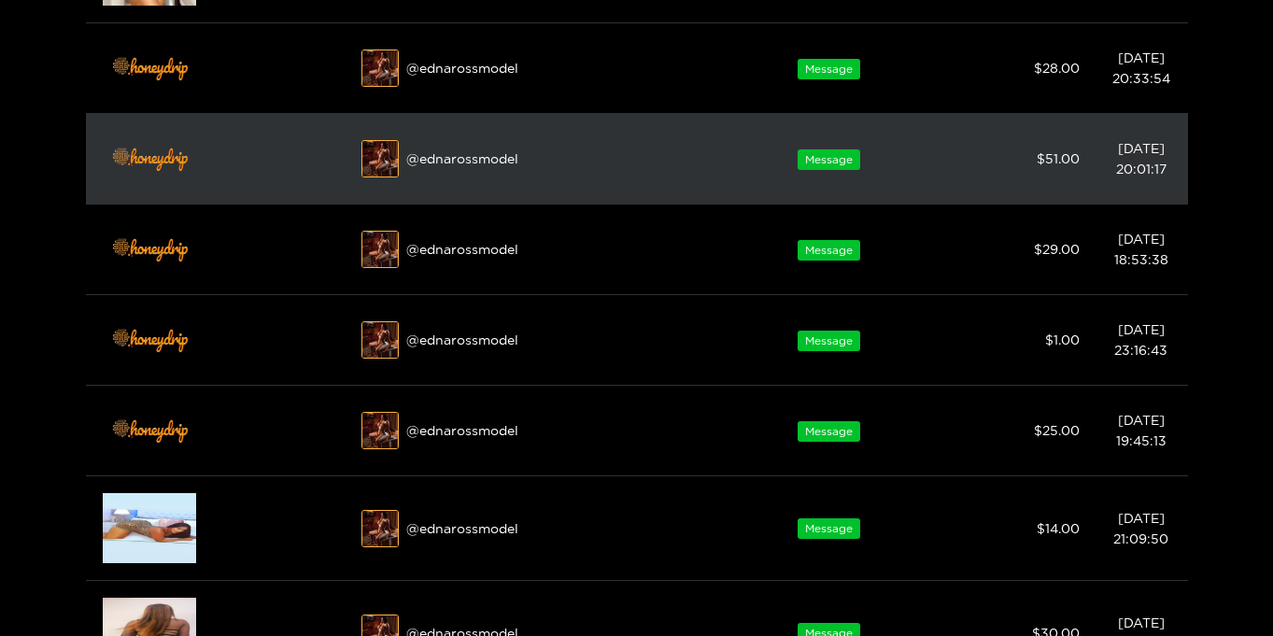
scroll to position [349, 0]
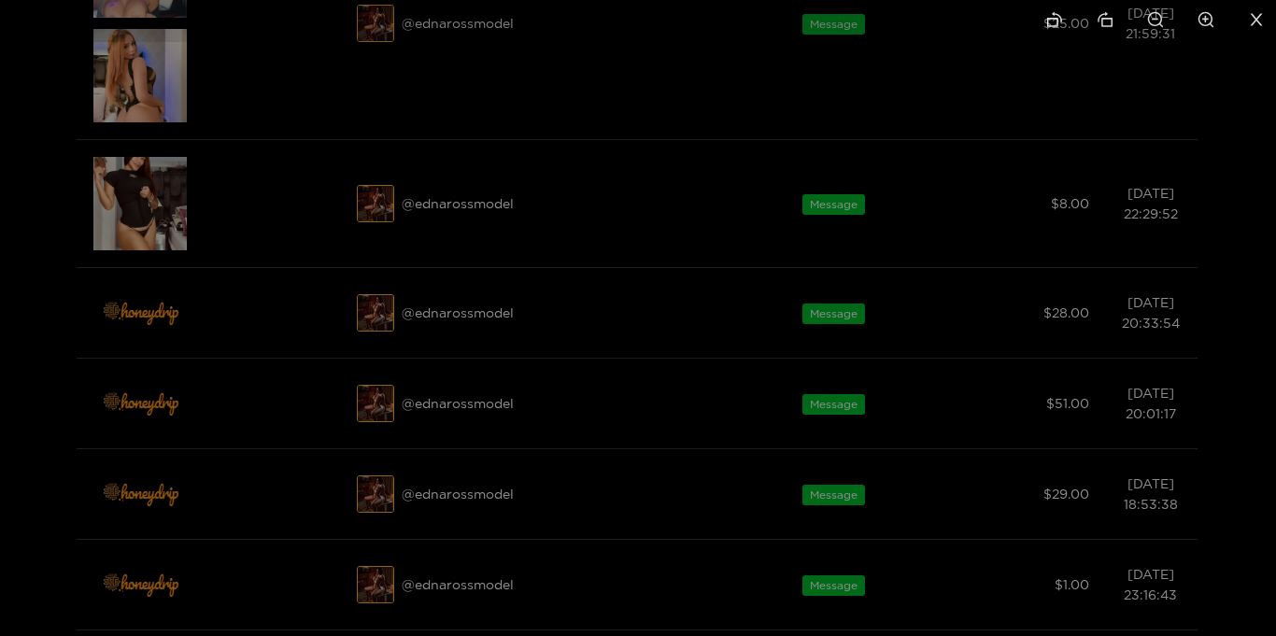
drag, startPoint x: 635, startPoint y: 478, endPoint x: 723, endPoint y: 53, distance: 433.9
drag, startPoint x: 672, startPoint y: 332, endPoint x: 807, endPoint y: -35, distance: 391.7
drag, startPoint x: 727, startPoint y: 404, endPoint x: 774, endPoint y: 61, distance: 346.8
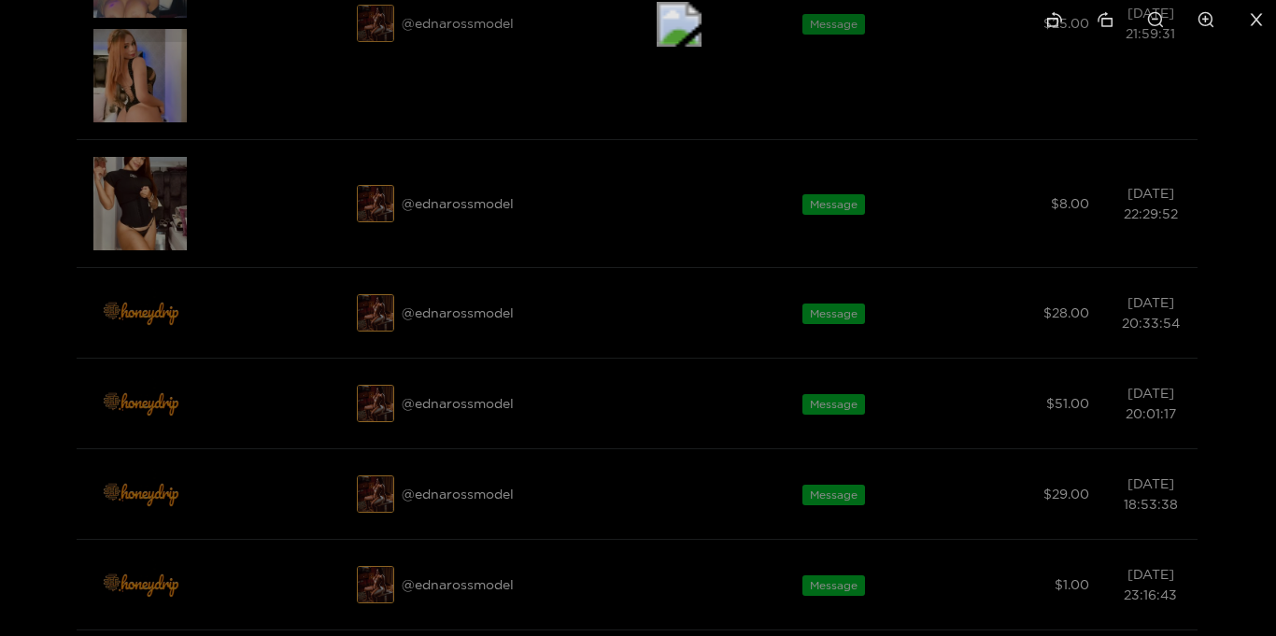
click at [701, 47] on img at bounding box center [678, 24] width 45 height 45
drag, startPoint x: 700, startPoint y: 329, endPoint x: 749, endPoint y: 113, distance: 221.1
click at [1258, 17] on icon "close" at bounding box center [1256, 19] width 12 height 12
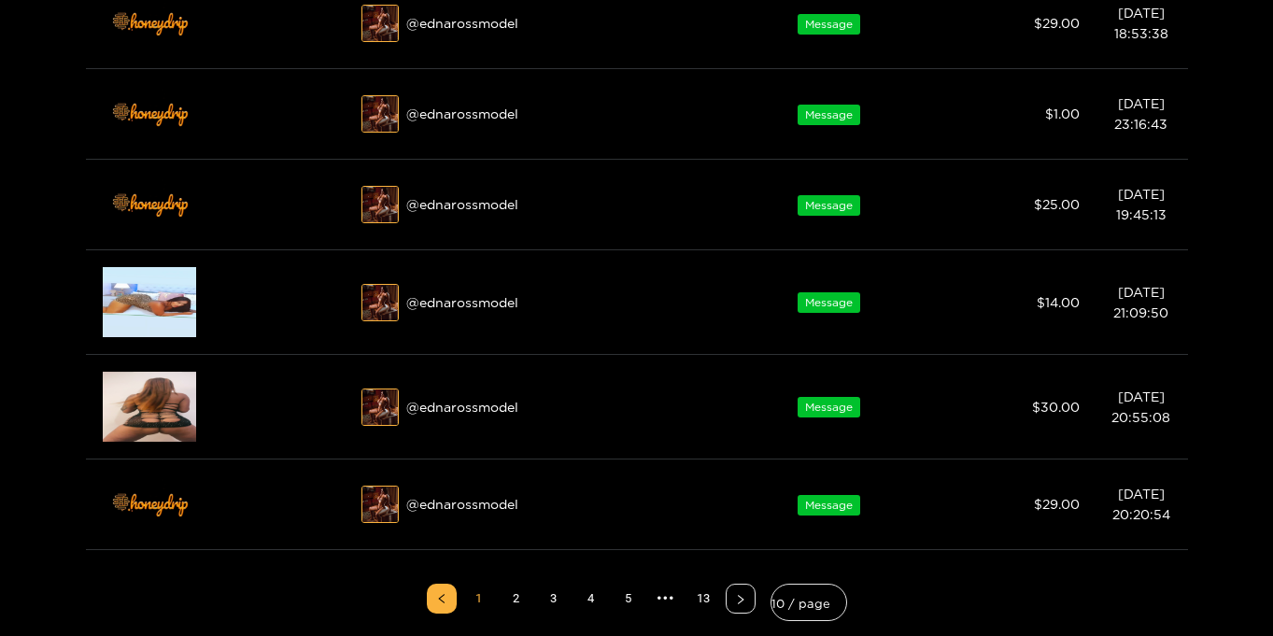
scroll to position [939, 0]
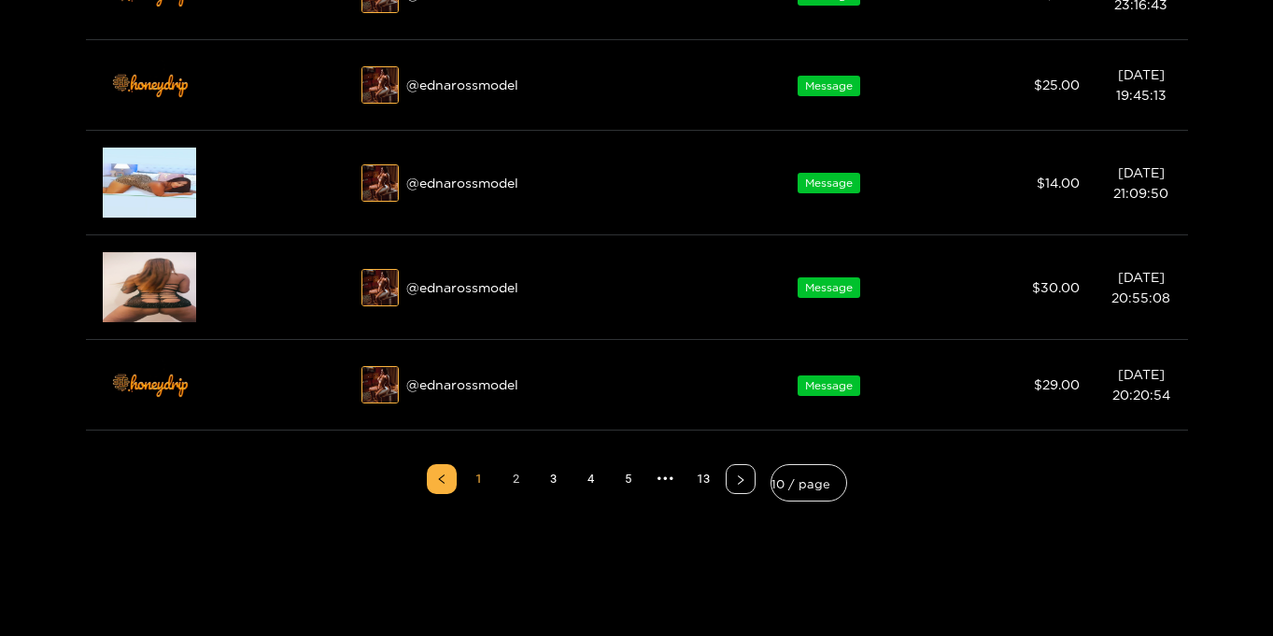
click at [520, 479] on link "2" at bounding box center [516, 479] width 28 height 28
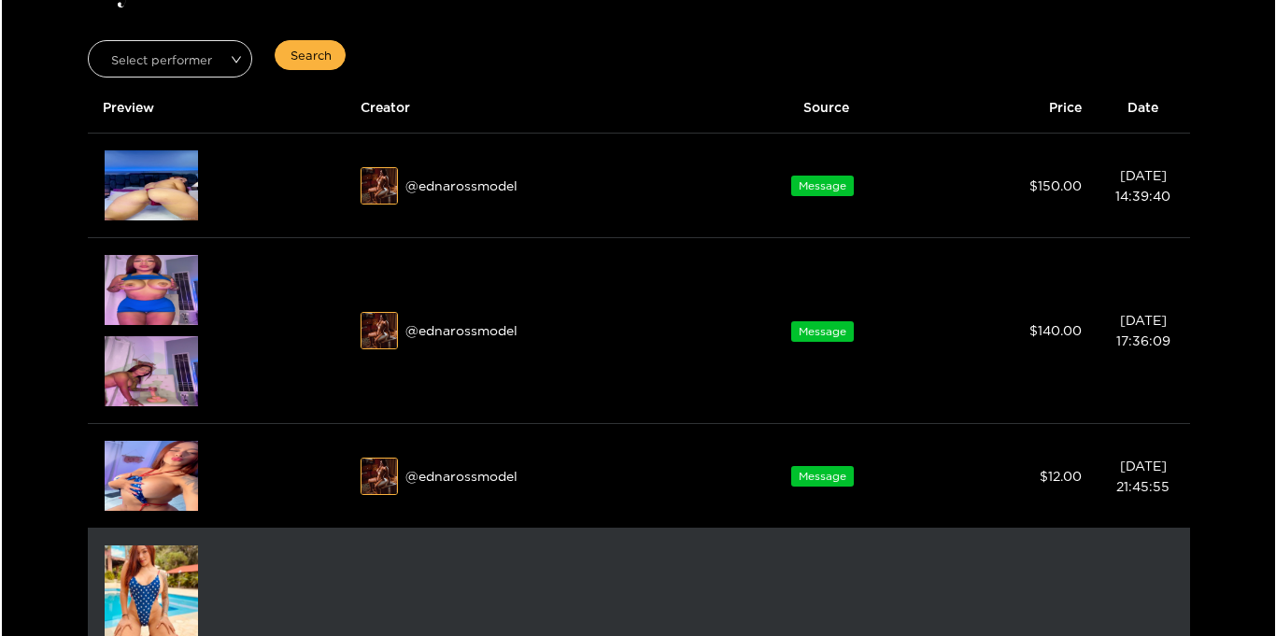
scroll to position [124, 0]
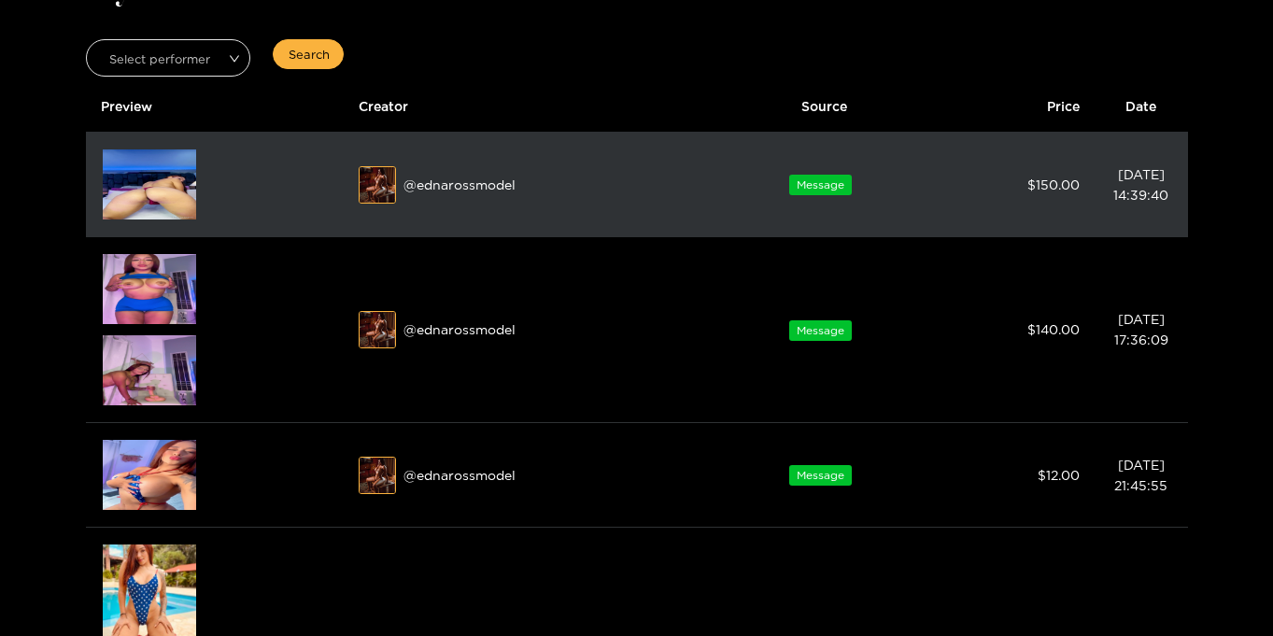
click at [164, 200] on img at bounding box center [149, 184] width 93 height 70
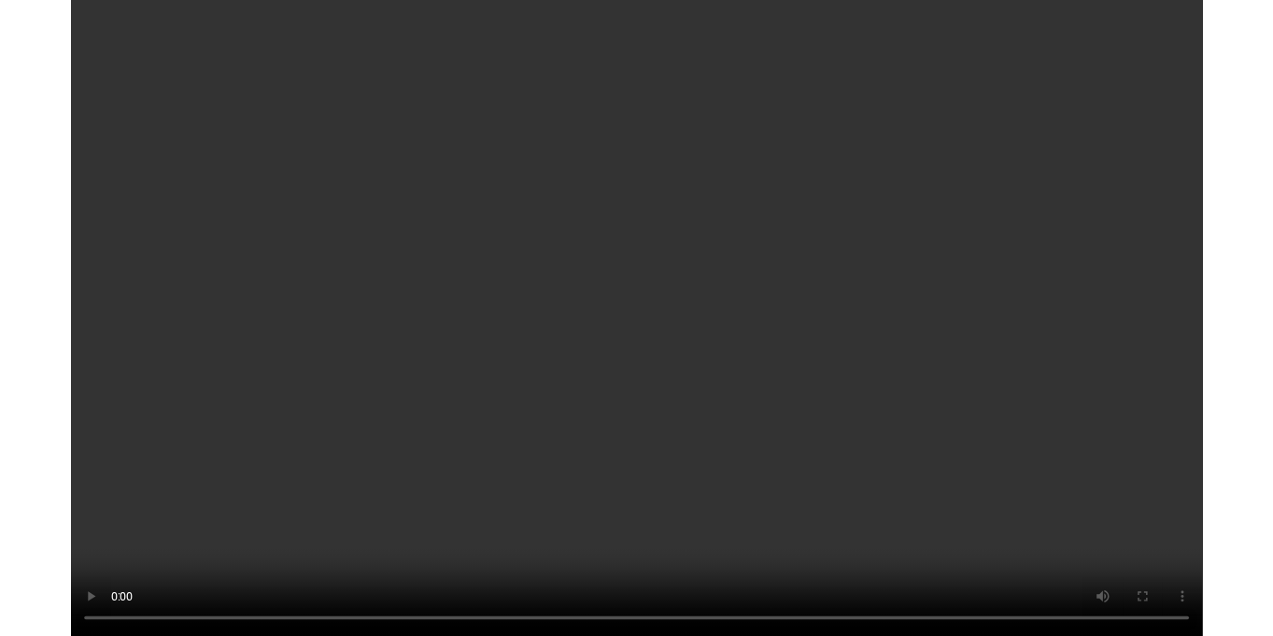
scroll to position [0, 0]
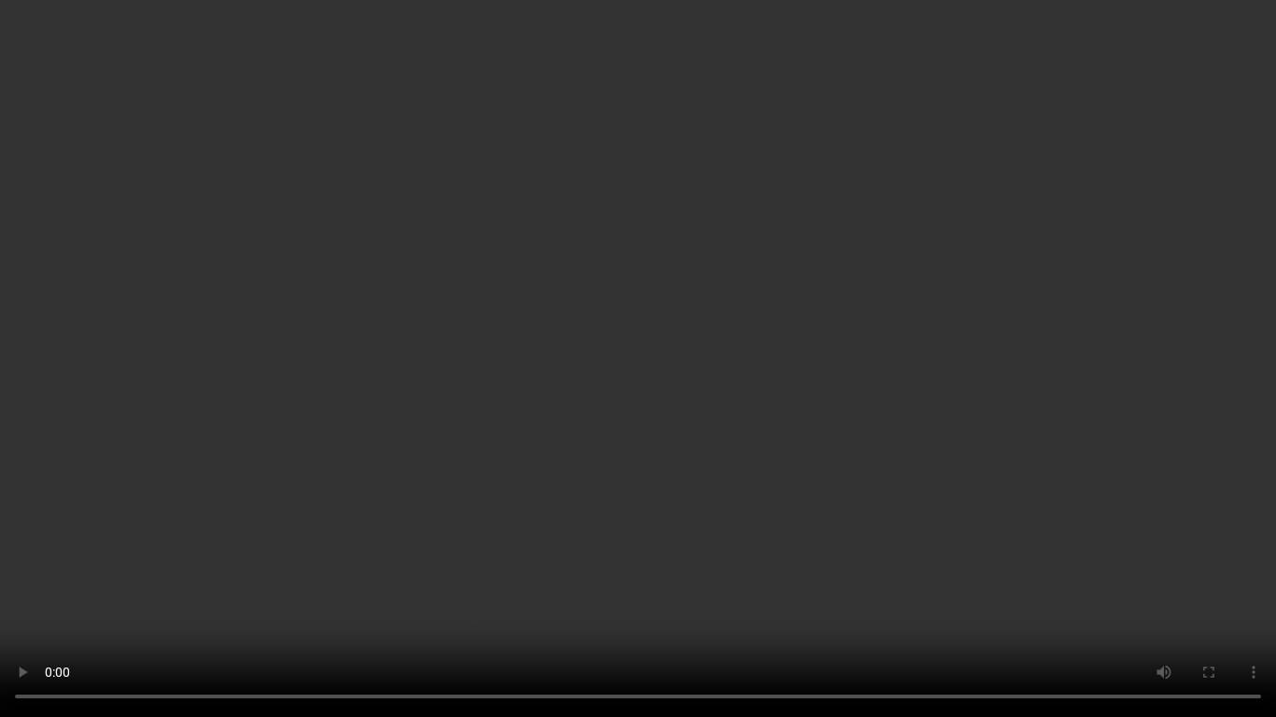
click at [1139, 286] on video "Your browser does not support the video tag." at bounding box center [638, 358] width 1276 height 717
click at [162, 495] on video "Your browser does not support the video tag." at bounding box center [638, 358] width 1276 height 717
click at [41, 605] on video "Your browser does not support the video tag." at bounding box center [638, 358] width 1276 height 717
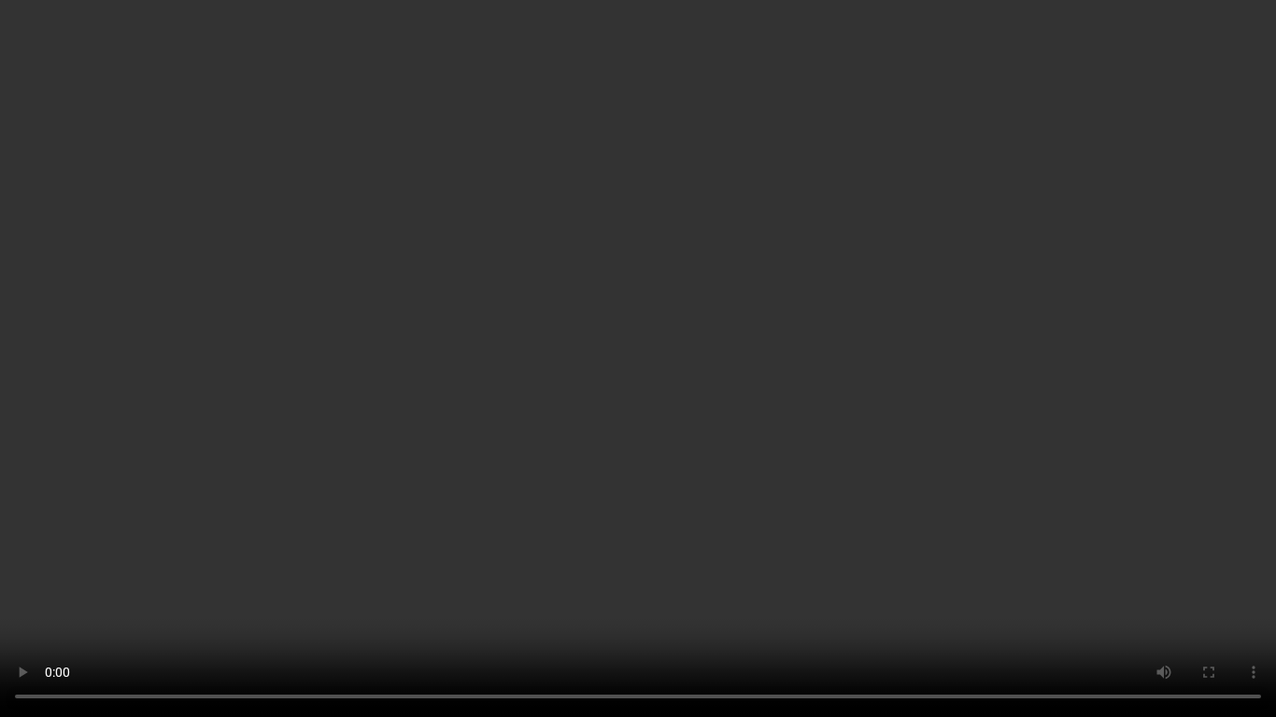
click at [363, 458] on video "Your browser does not support the video tag." at bounding box center [638, 358] width 1276 height 717
click at [359, 453] on video "Your browser does not support the video tag." at bounding box center [638, 358] width 1276 height 717
click at [718, 377] on video "Your browser does not support the video tag." at bounding box center [638, 358] width 1276 height 717
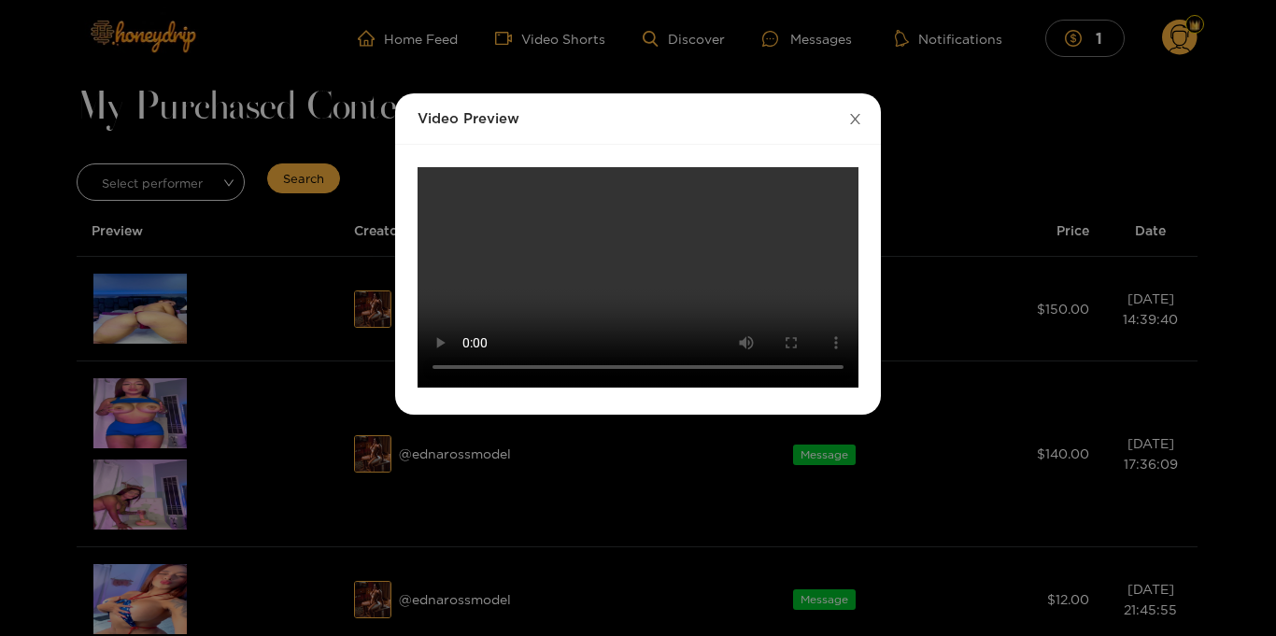
click at [853, 123] on icon "close" at bounding box center [855, 119] width 14 height 14
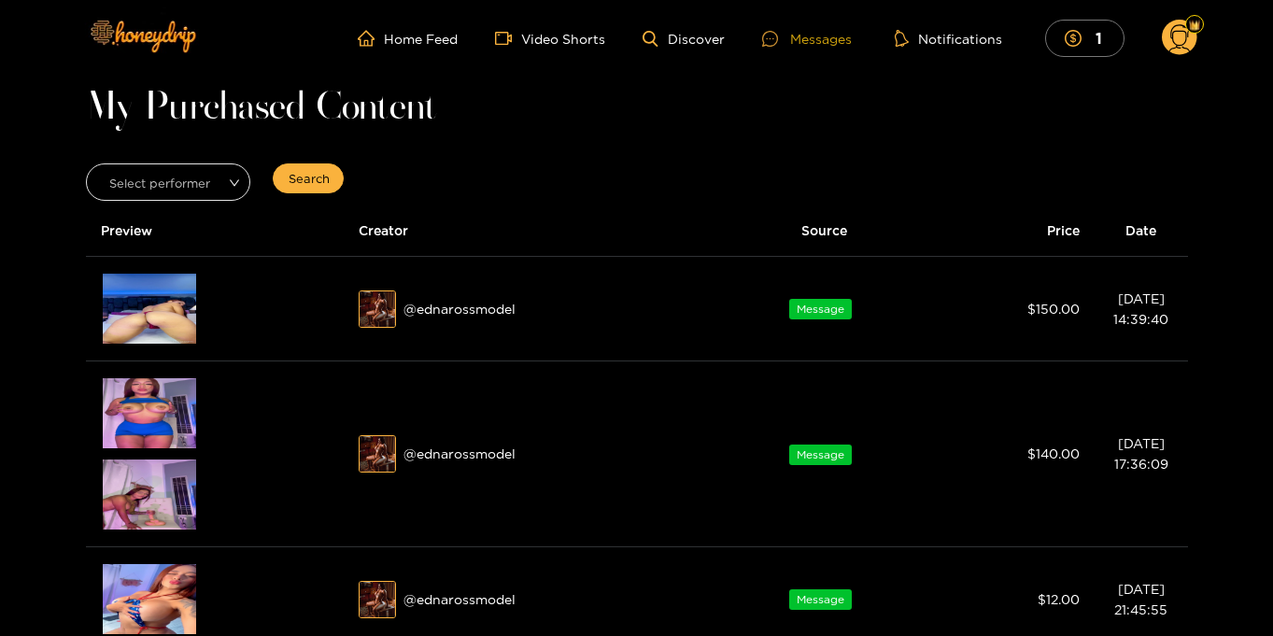
click at [792, 33] on div "Messages" at bounding box center [807, 38] width 90 height 21
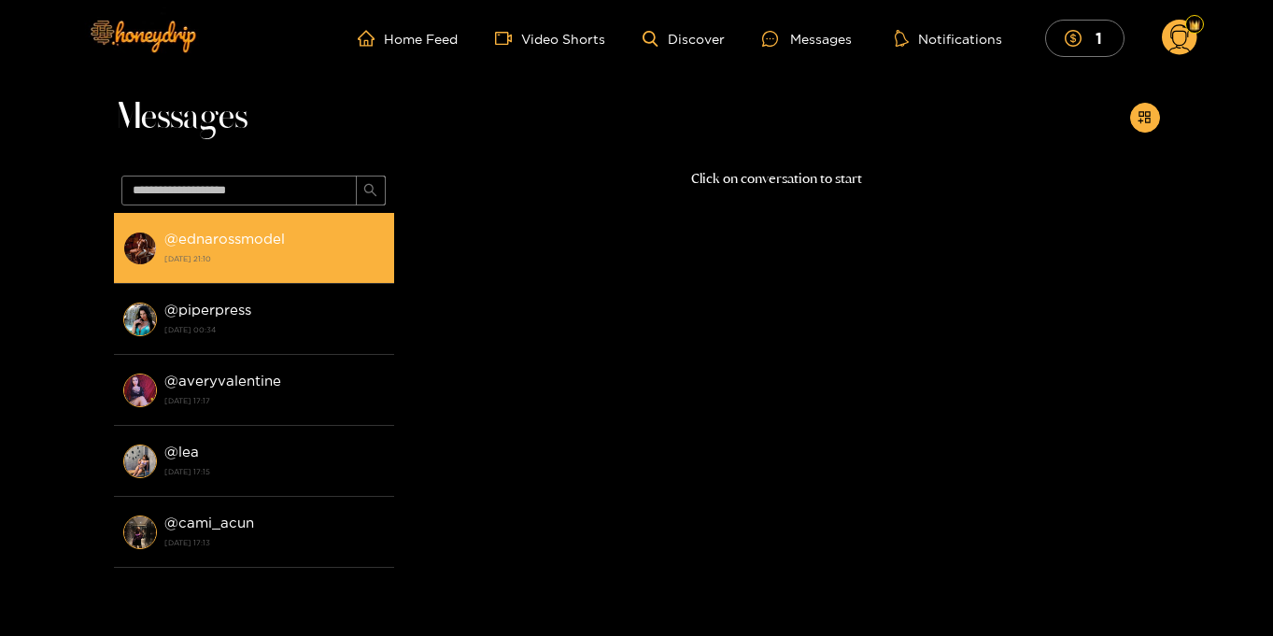
click at [230, 231] on strong "@ ednarossmodel" at bounding box center [224, 239] width 120 height 16
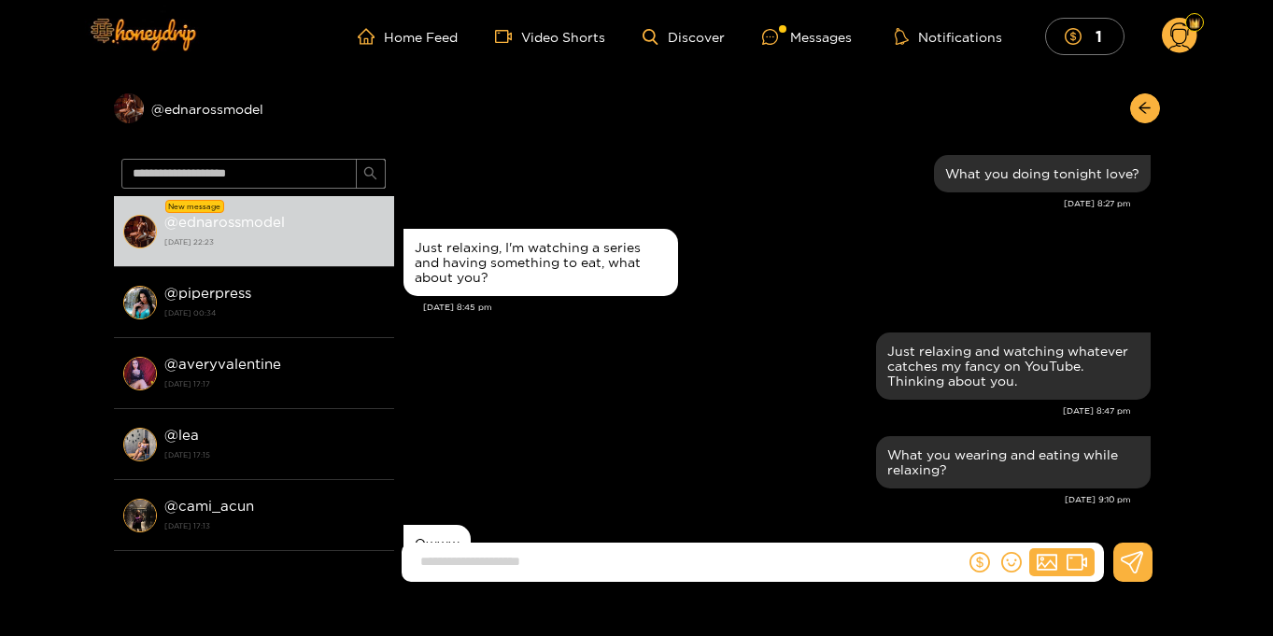
scroll to position [1884, 0]
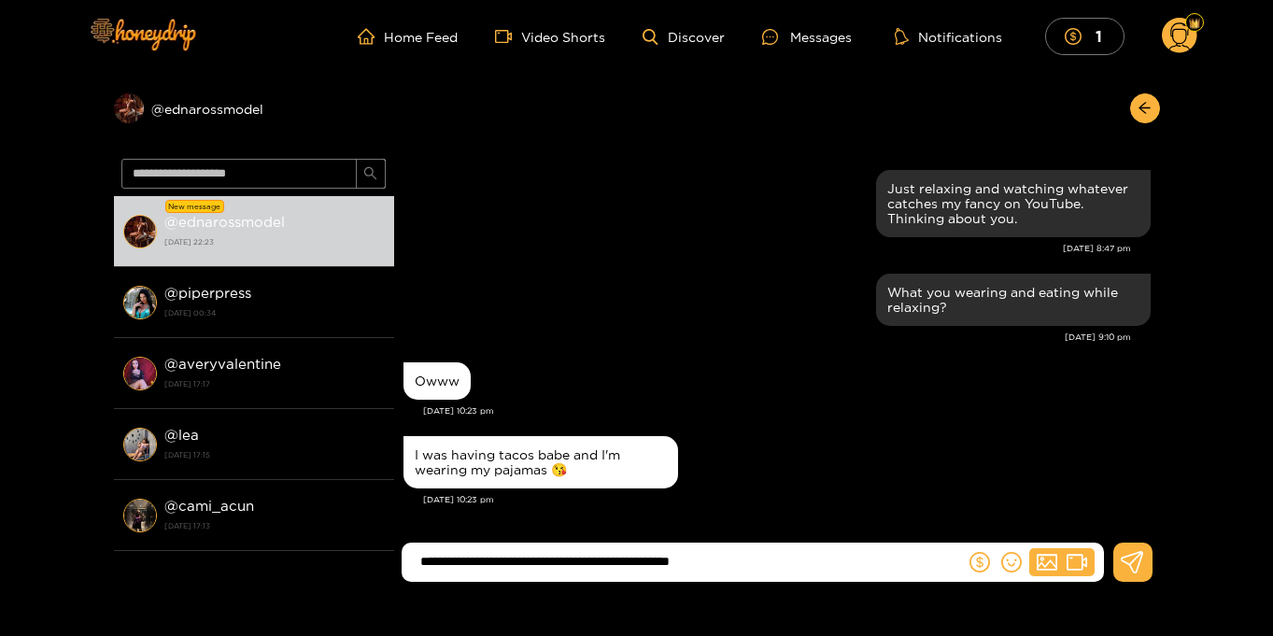
type input "**********"
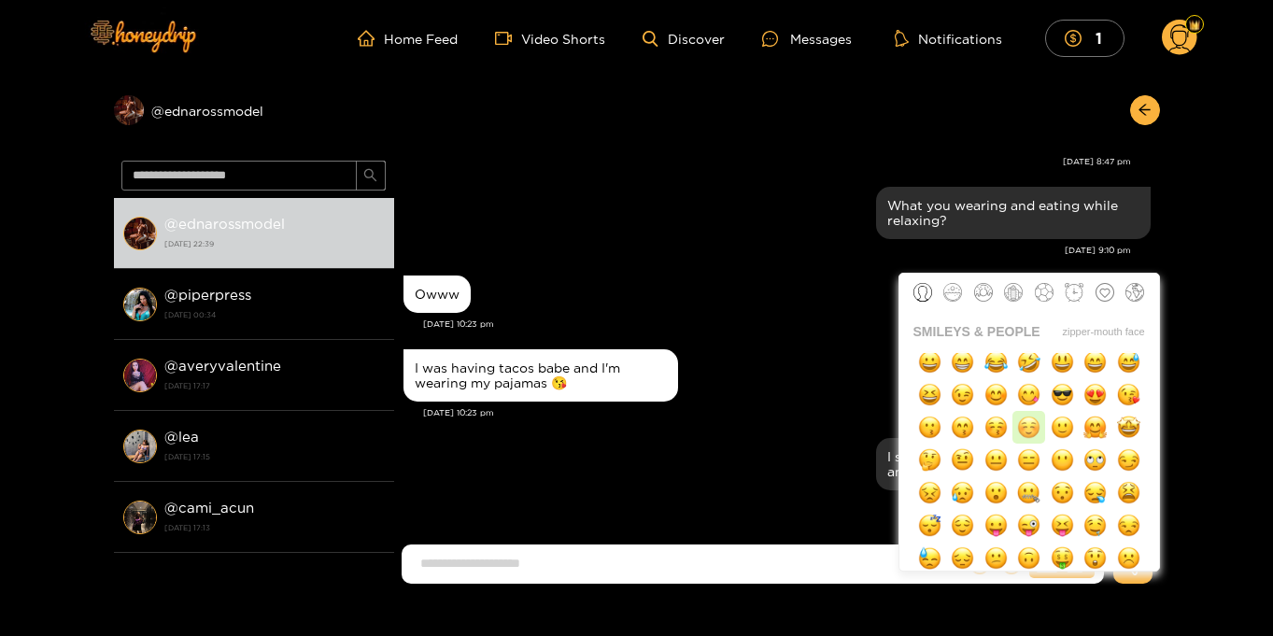
scroll to position [84, 0]
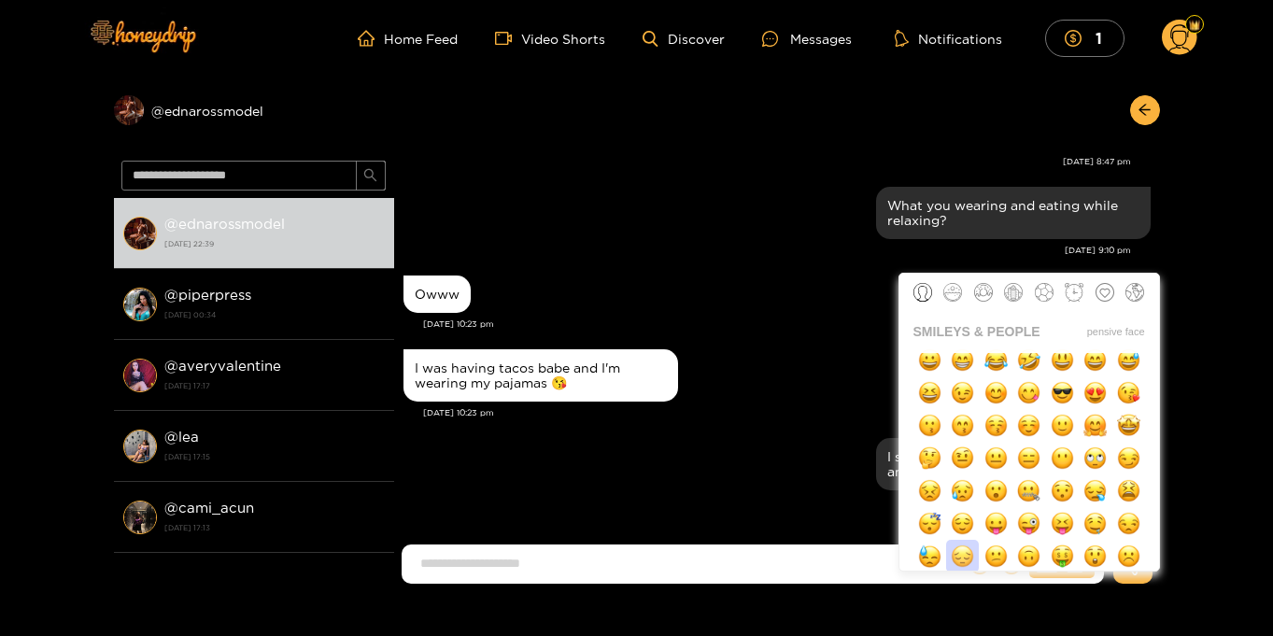
click at [957, 550] on img "button" at bounding box center [962, 555] width 23 height 23
type input "**"
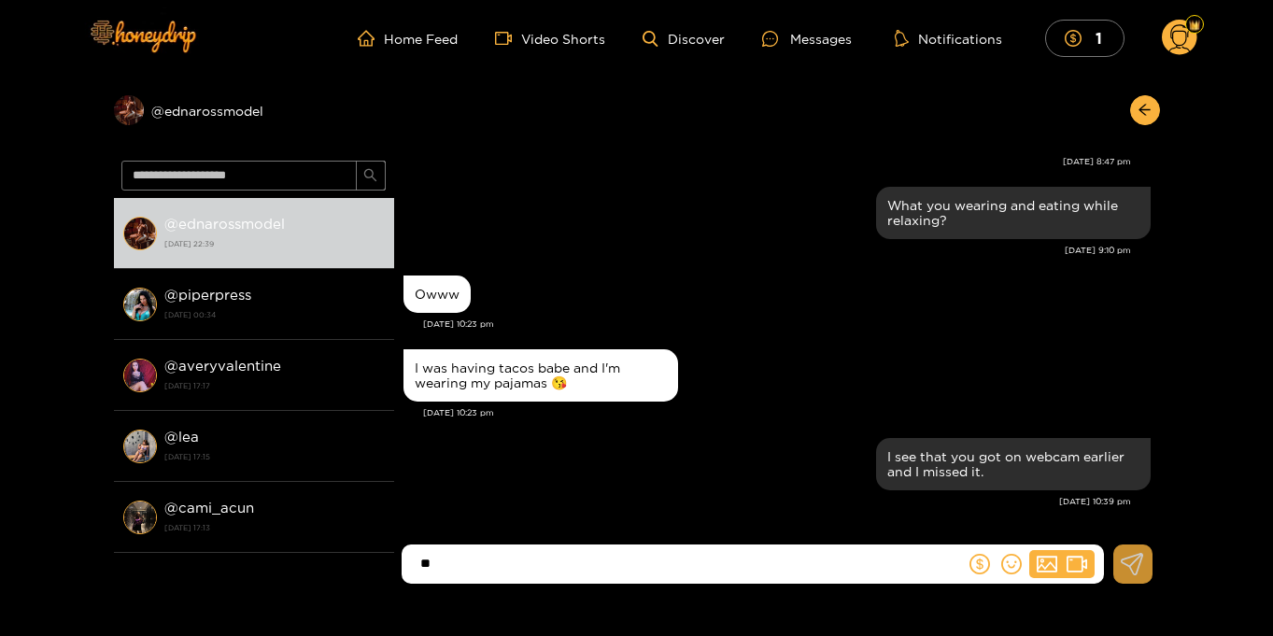
click at [1135, 576] on button at bounding box center [1132, 563] width 39 height 39
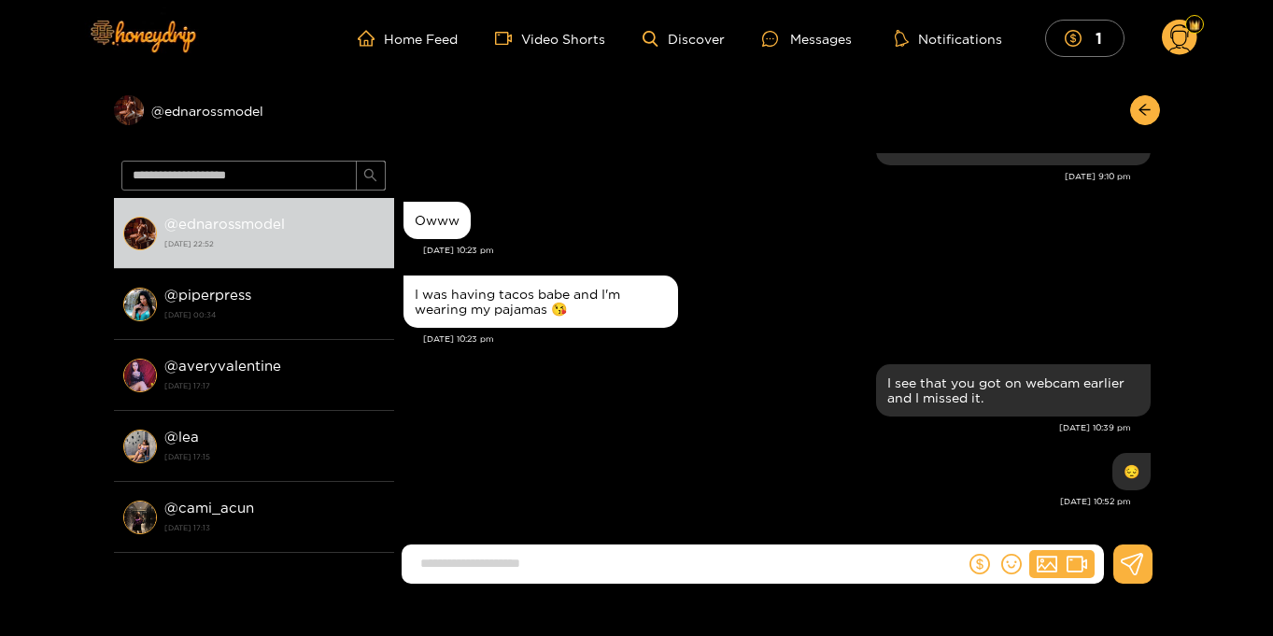
click at [1179, 38] on circle at bounding box center [1179, 37] width 35 height 35
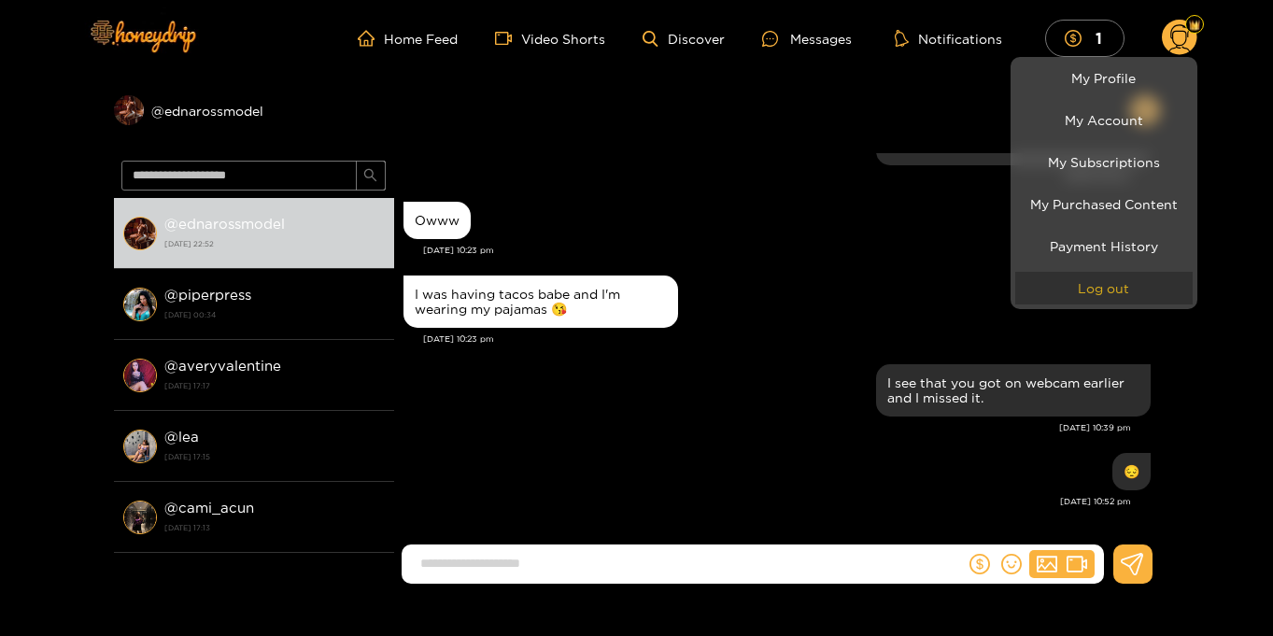
click at [1131, 289] on button "Log out" at bounding box center [1103, 288] width 177 height 33
